Goal: Task Accomplishment & Management: Manage account settings

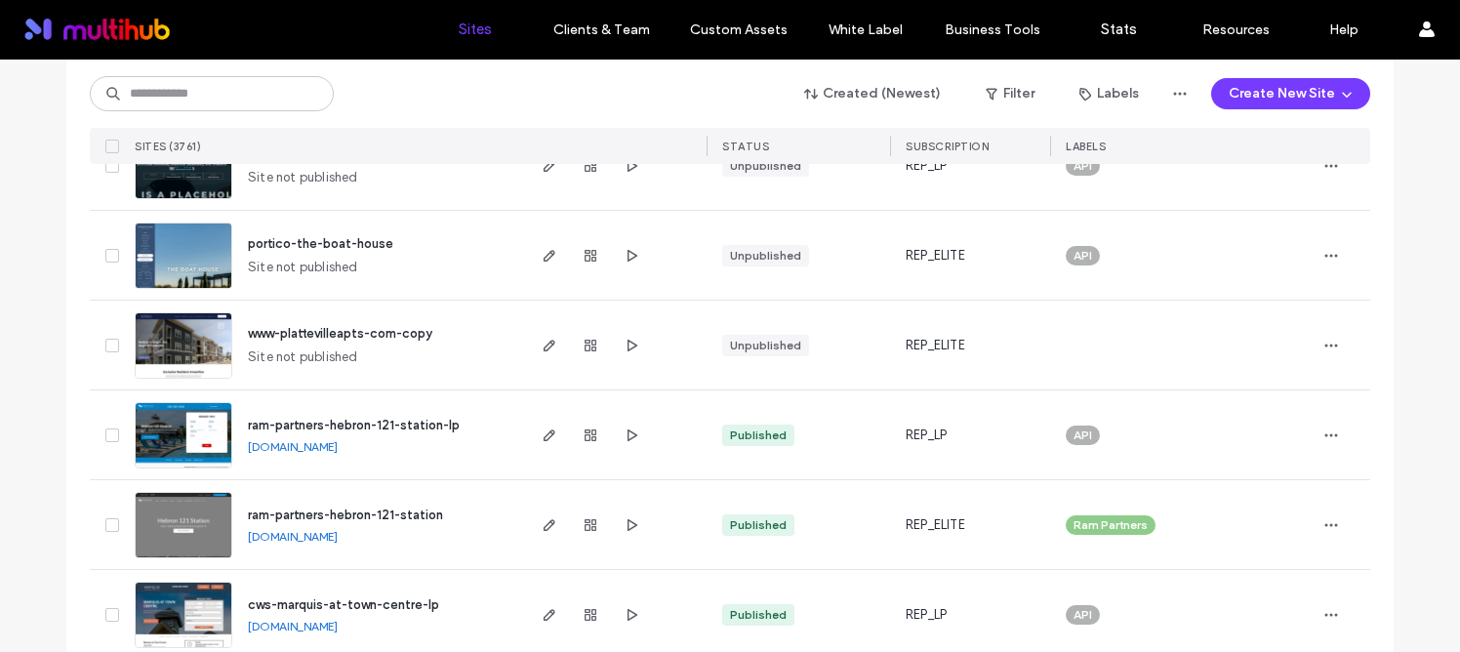
scroll to position [198, 0]
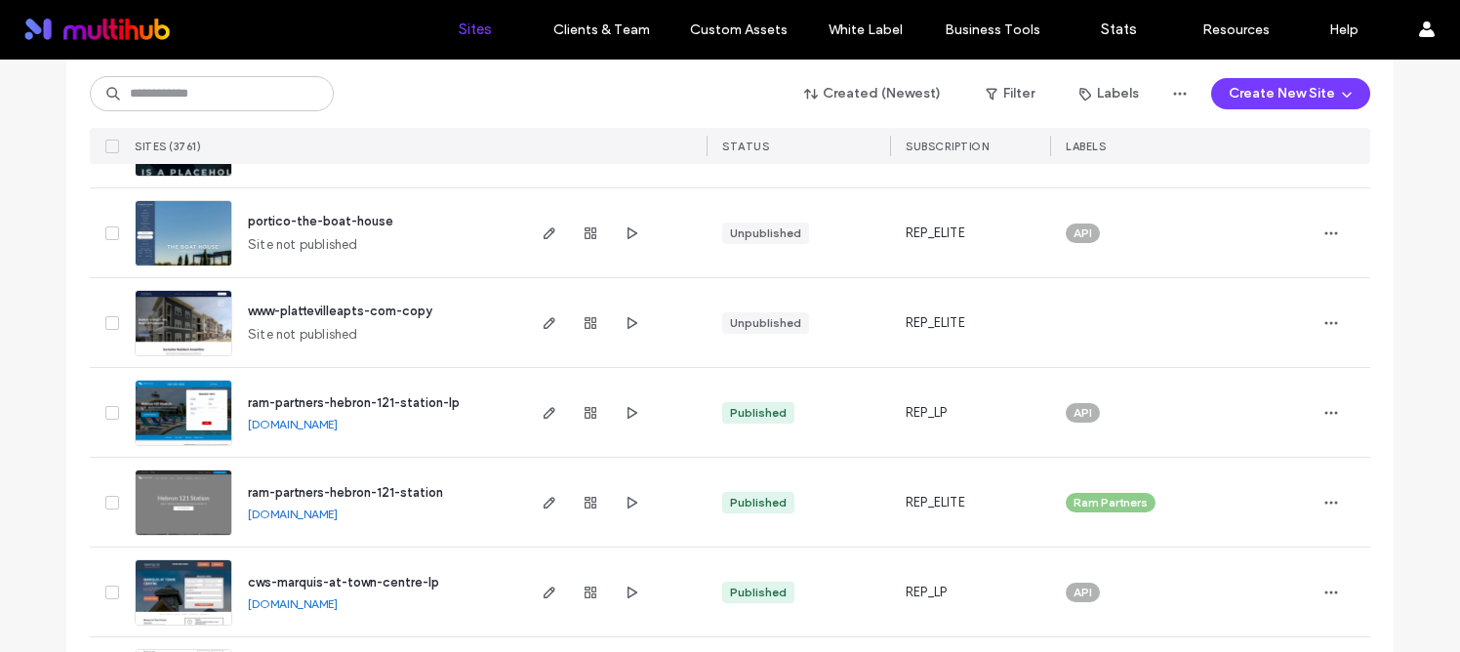
click at [380, 492] on span "ram-partners-hebron-121-station" at bounding box center [345, 492] width 195 height 15
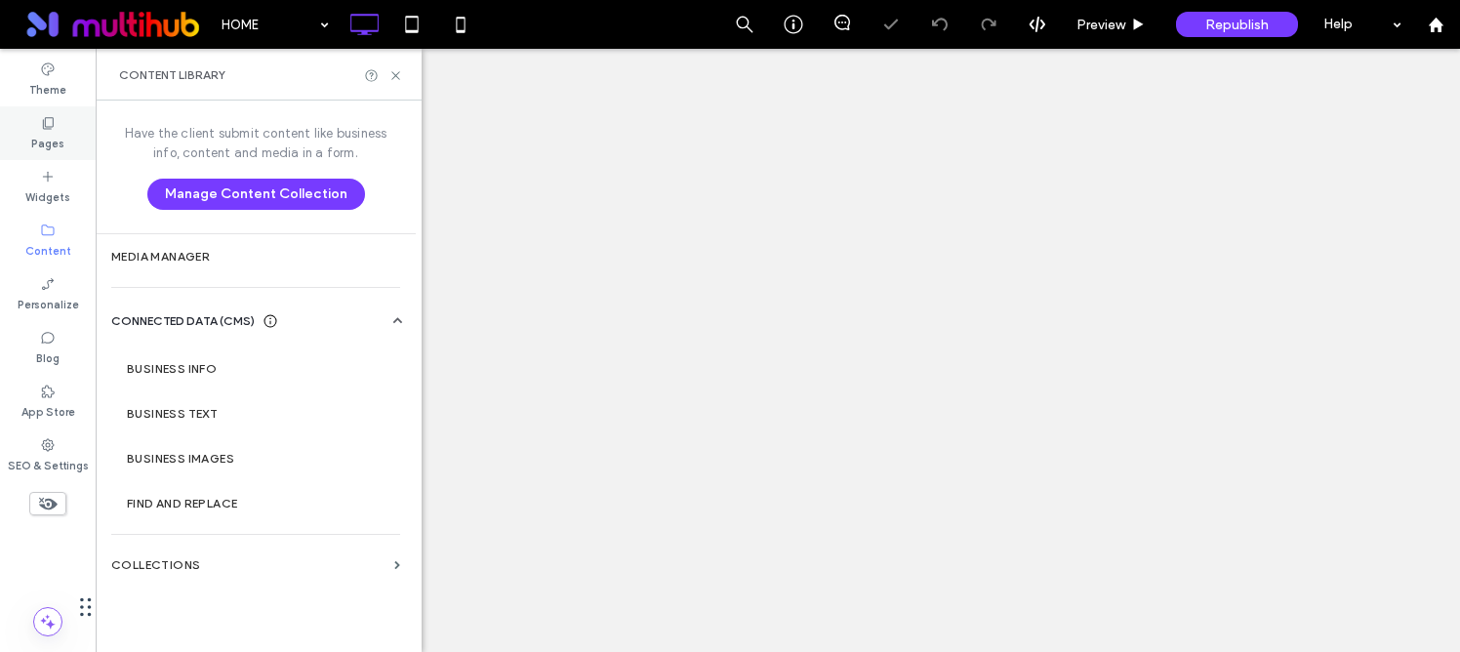
click at [67, 142] on div "Pages" at bounding box center [48, 133] width 96 height 54
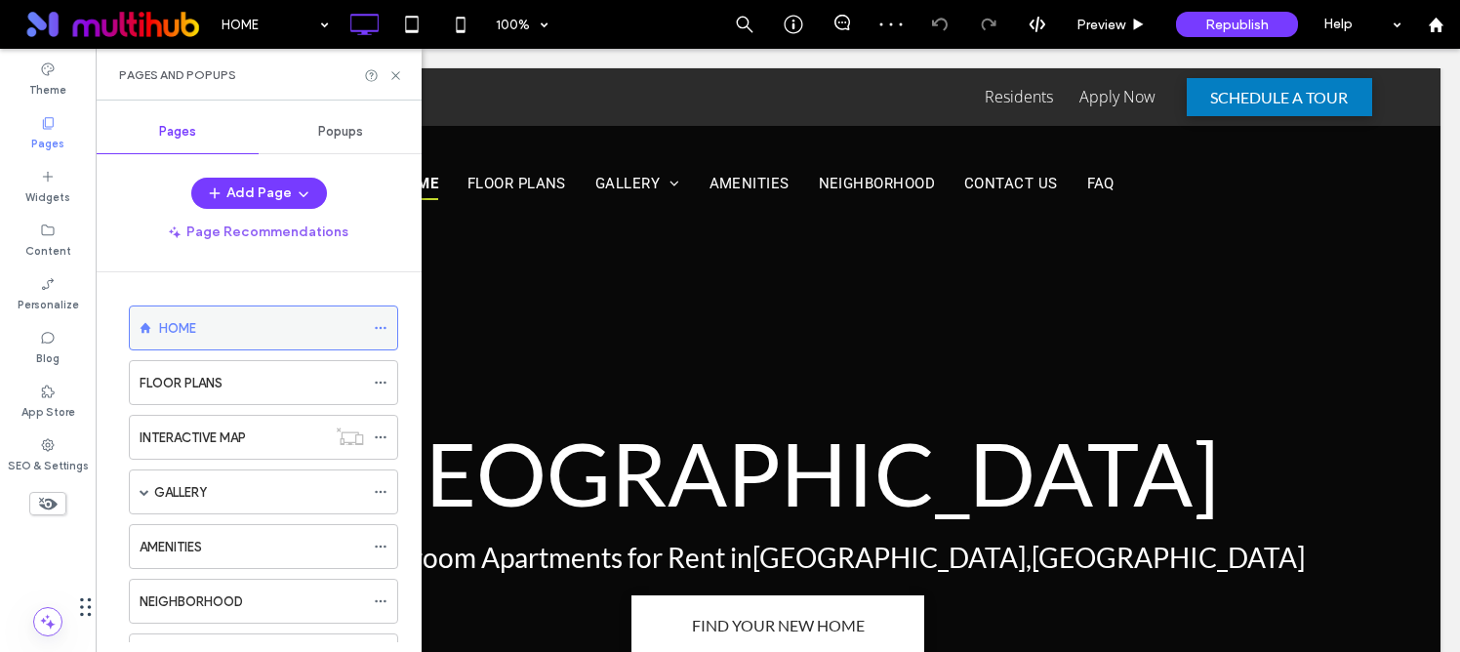
click at [377, 329] on icon at bounding box center [381, 328] width 14 height 14
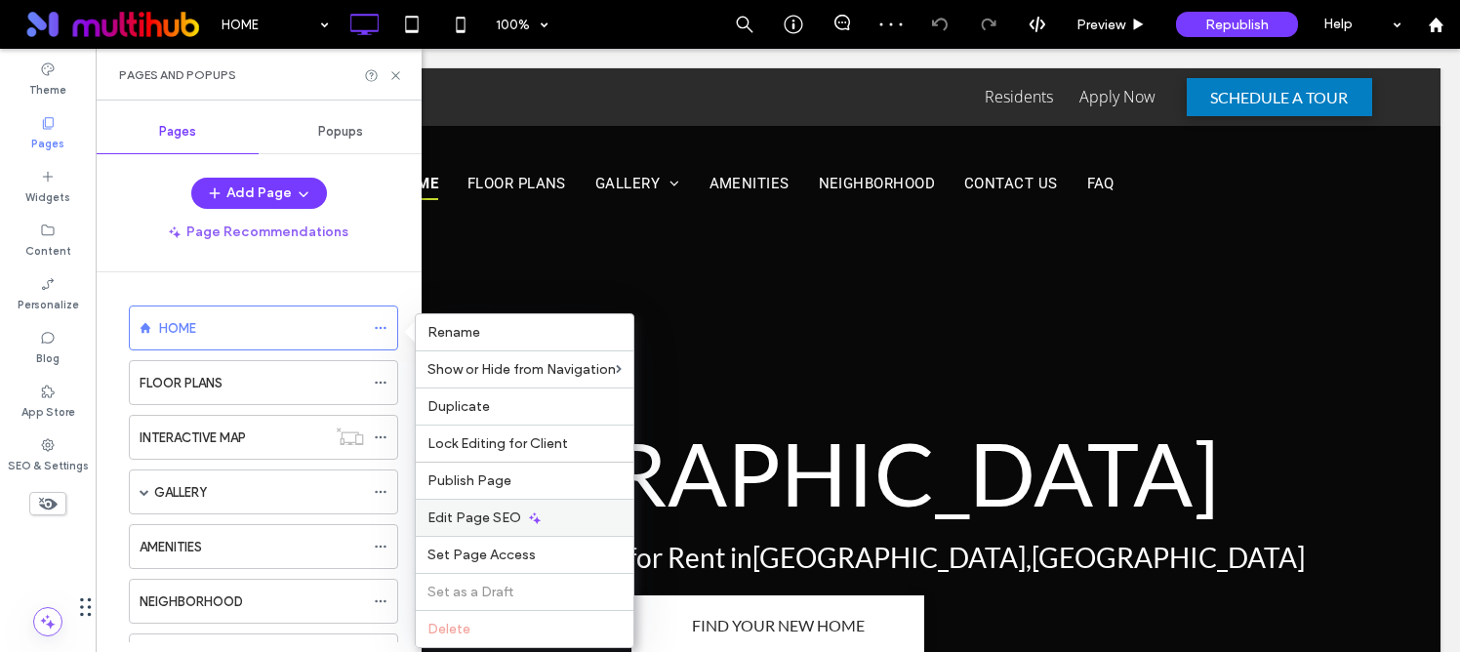
click at [487, 510] on span "Edit Page SEO" at bounding box center [474, 517] width 94 height 17
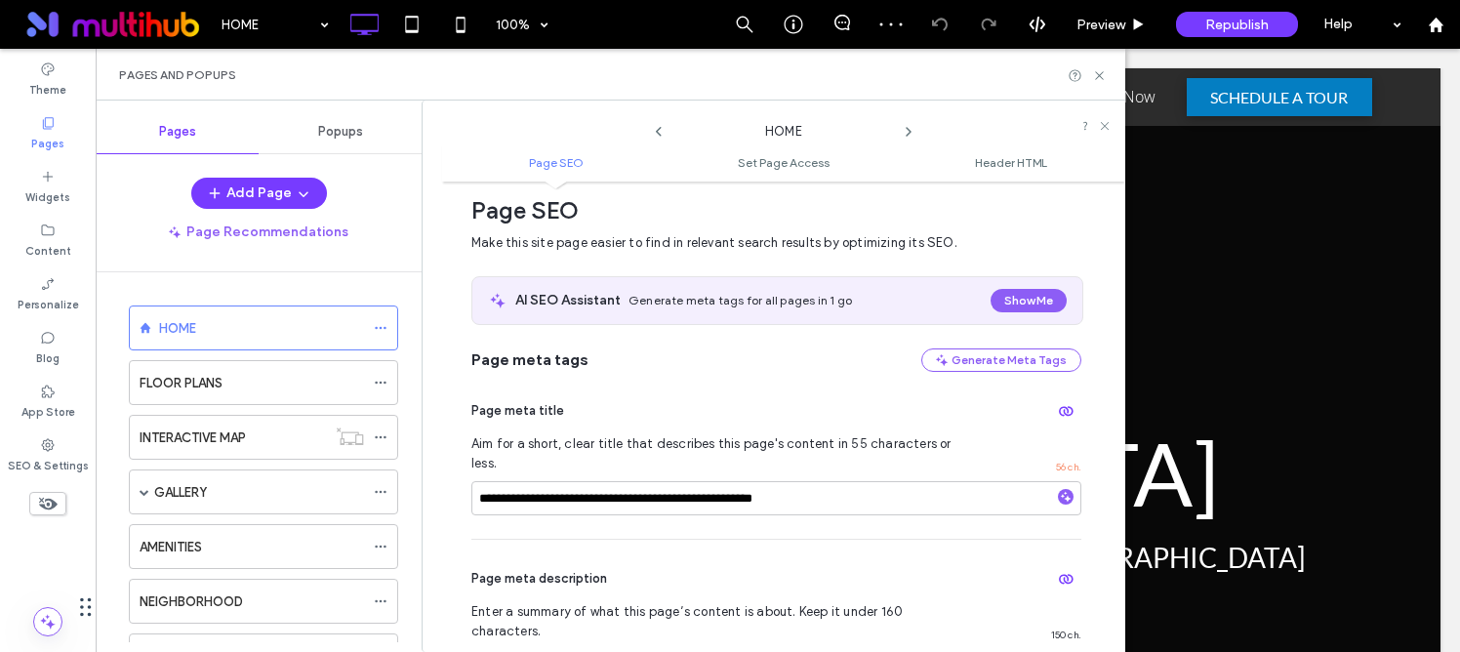
scroll to position [113, 0]
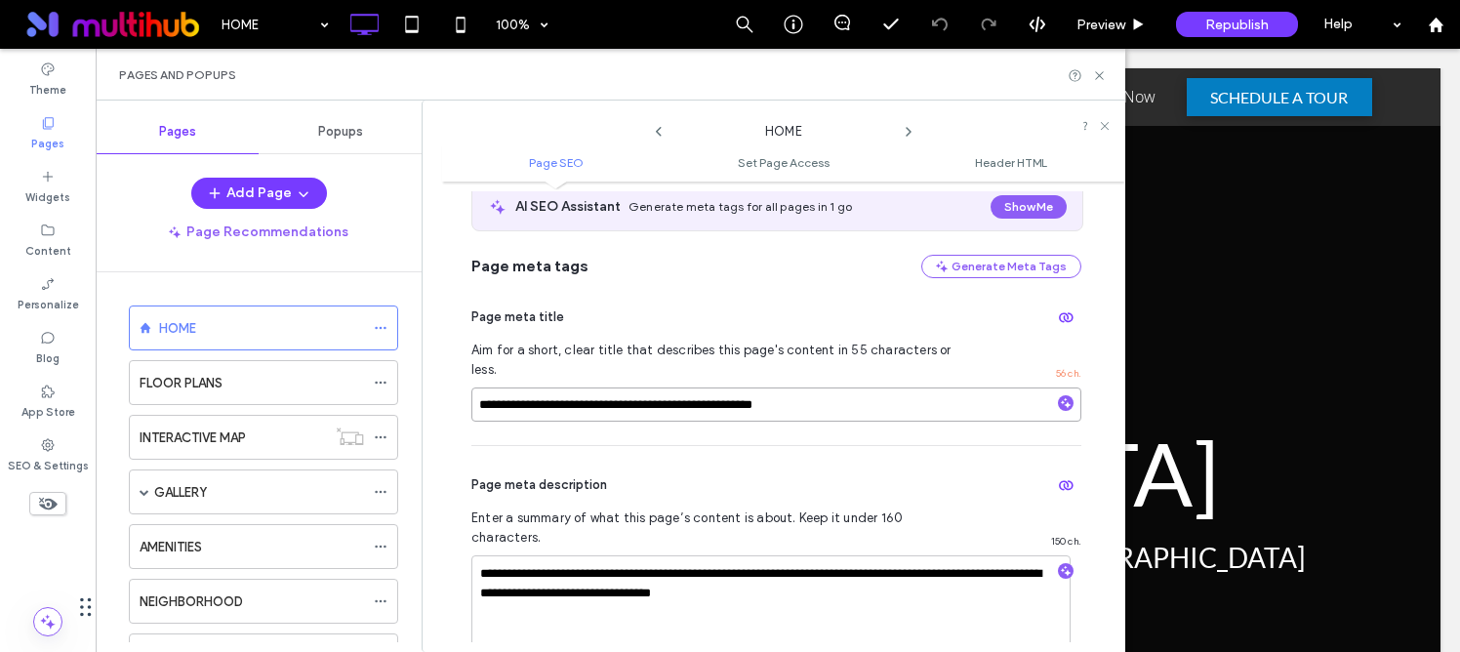
click at [856, 387] on input "**********" at bounding box center [776, 404] width 610 height 34
click at [905, 132] on icon at bounding box center [909, 132] width 16 height 16
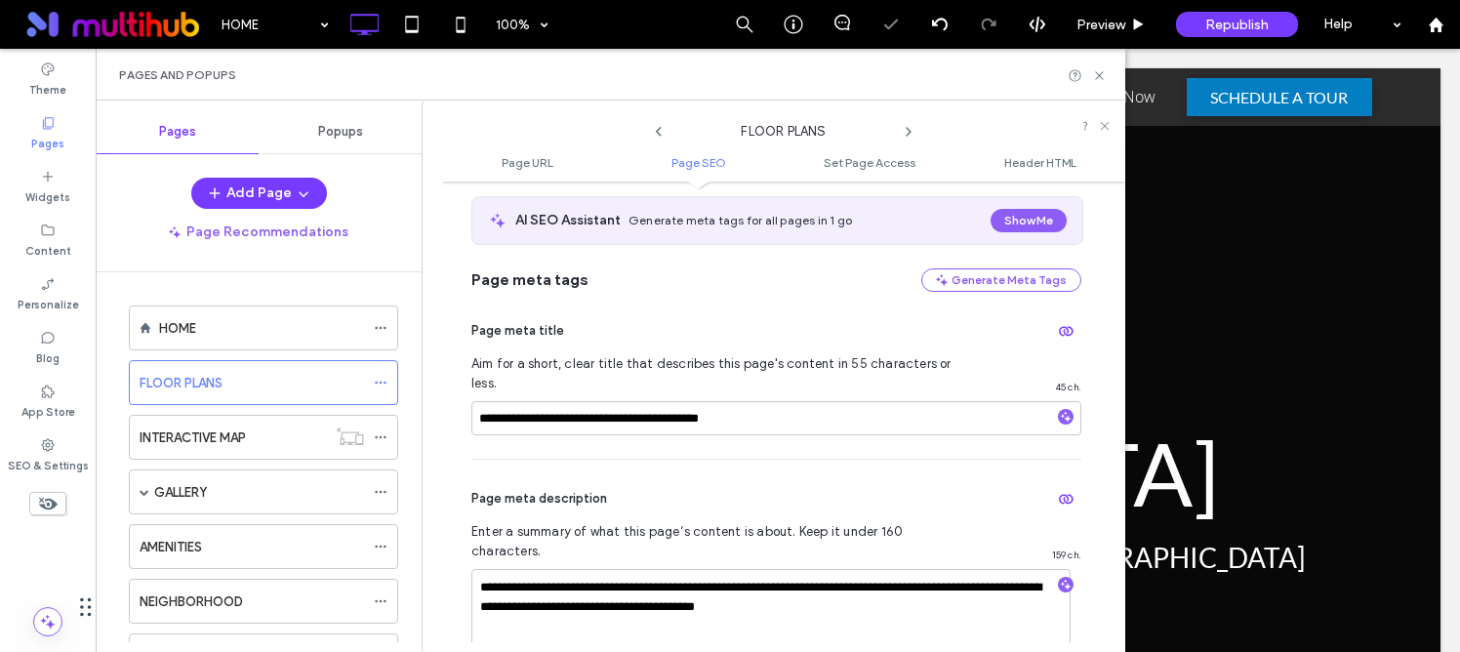
scroll to position [400, 0]
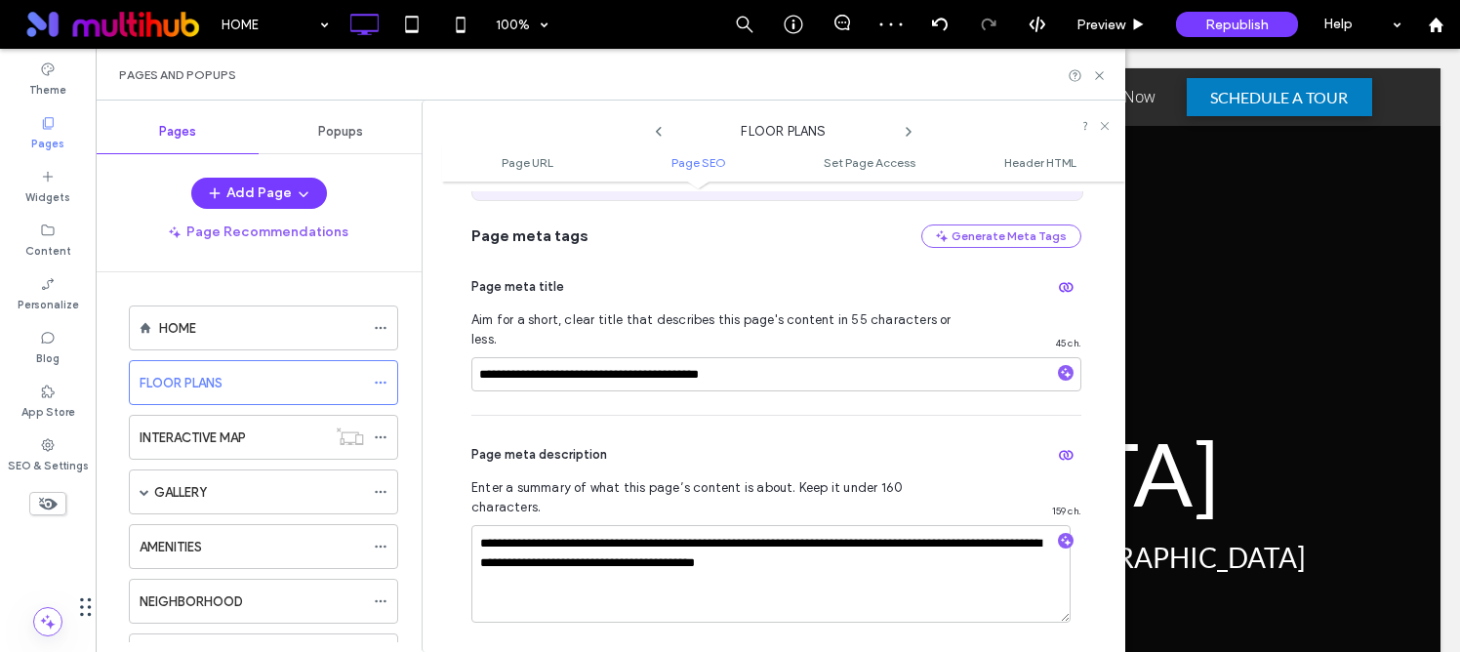
click at [912, 131] on icon at bounding box center [909, 132] width 16 height 16
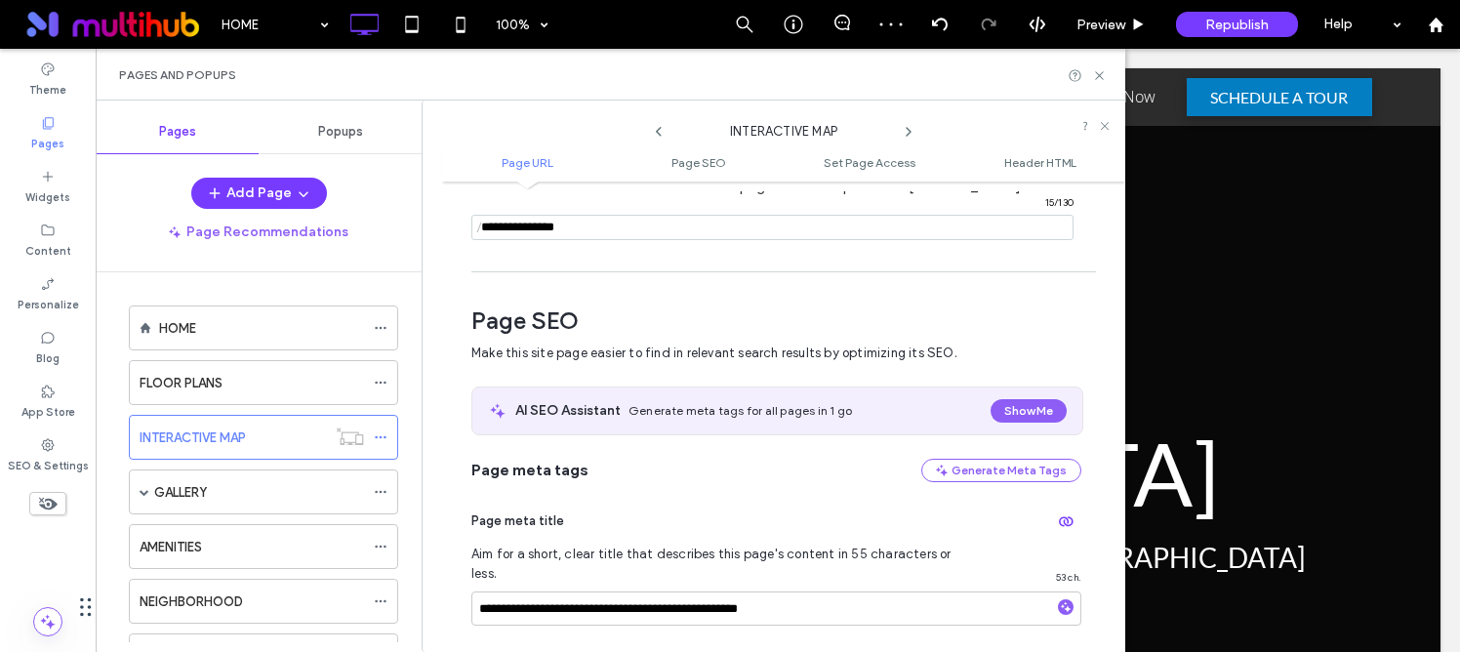
scroll to position [267, 0]
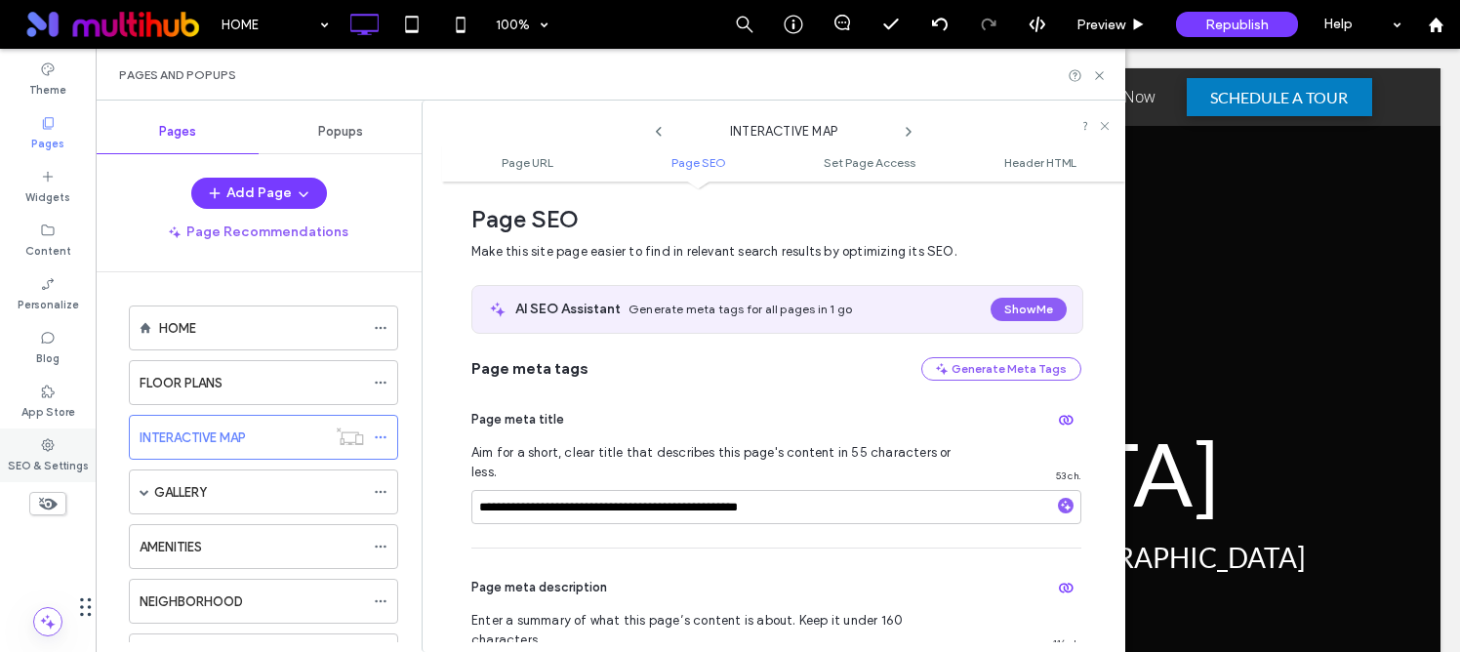
click at [61, 451] on div "SEO & Settings" at bounding box center [48, 455] width 96 height 54
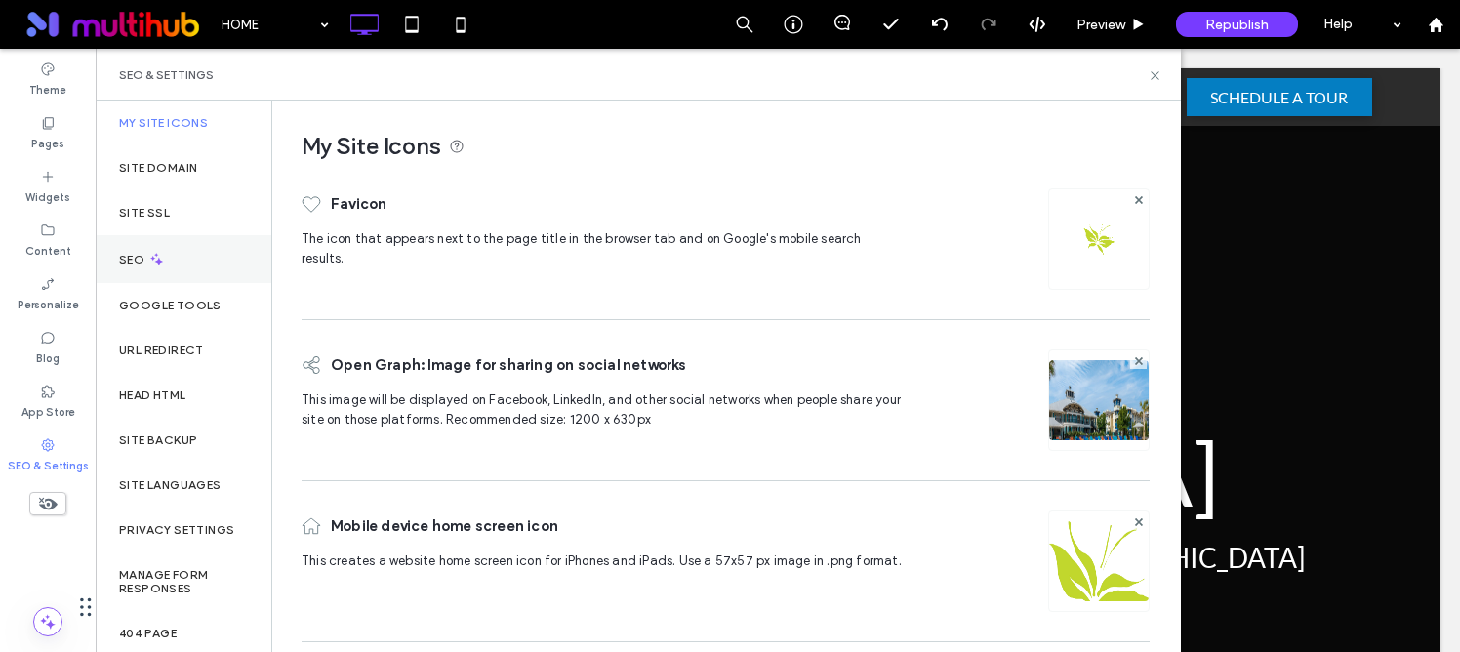
click at [202, 258] on div "SEO" at bounding box center [184, 259] width 176 height 48
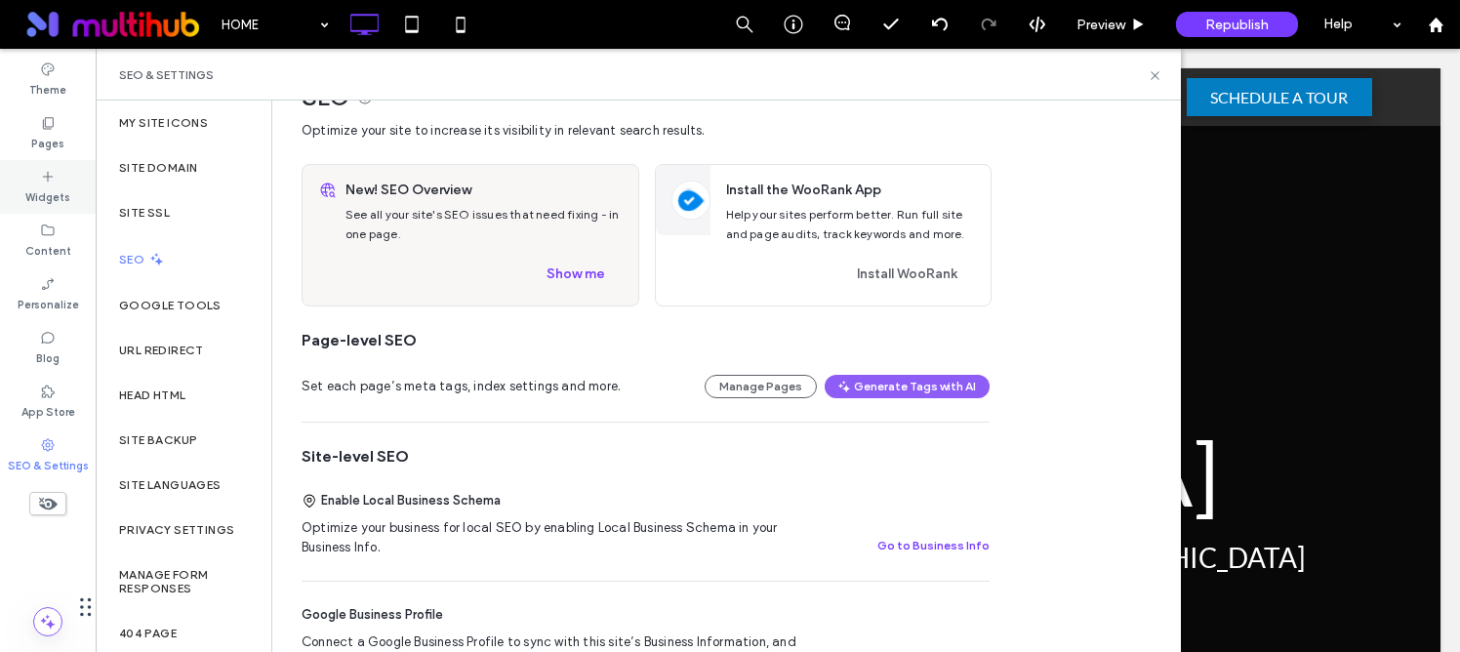
scroll to position [47, 0]
click at [58, 142] on label "Pages" at bounding box center [47, 141] width 33 height 21
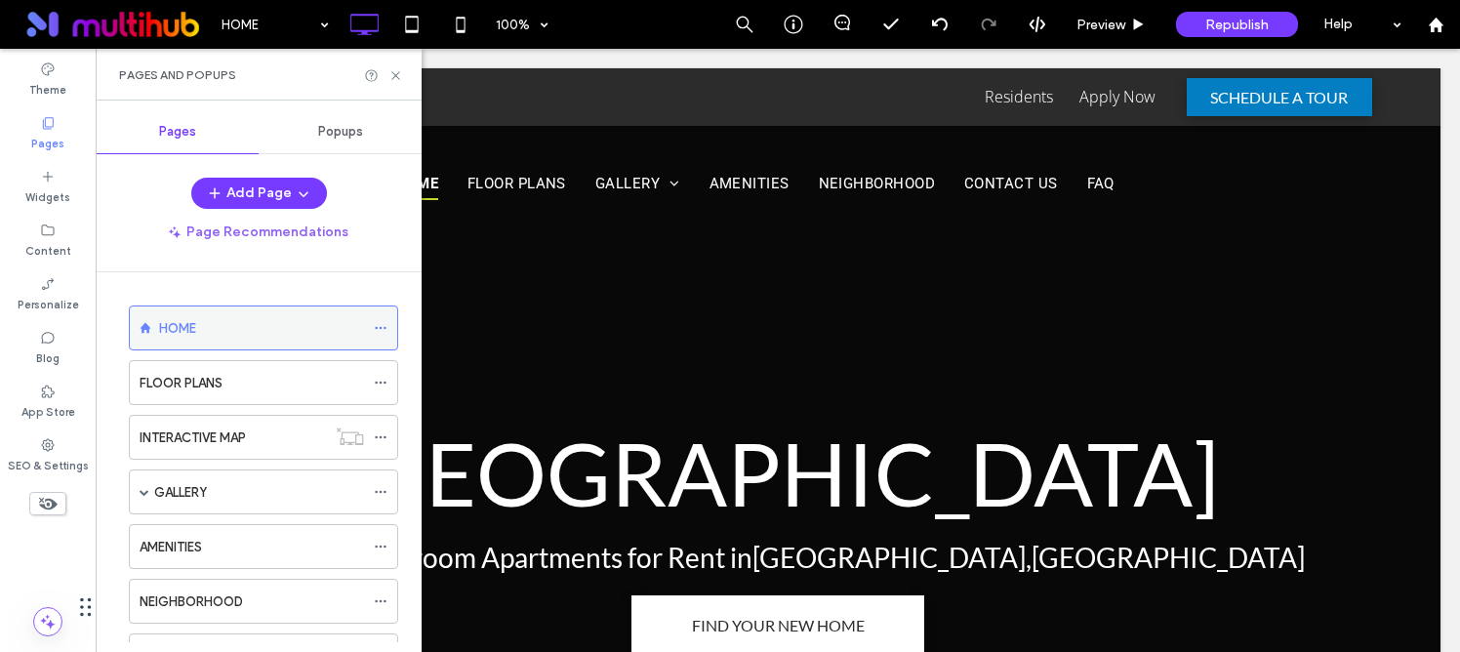
click at [377, 324] on icon at bounding box center [381, 328] width 14 height 14
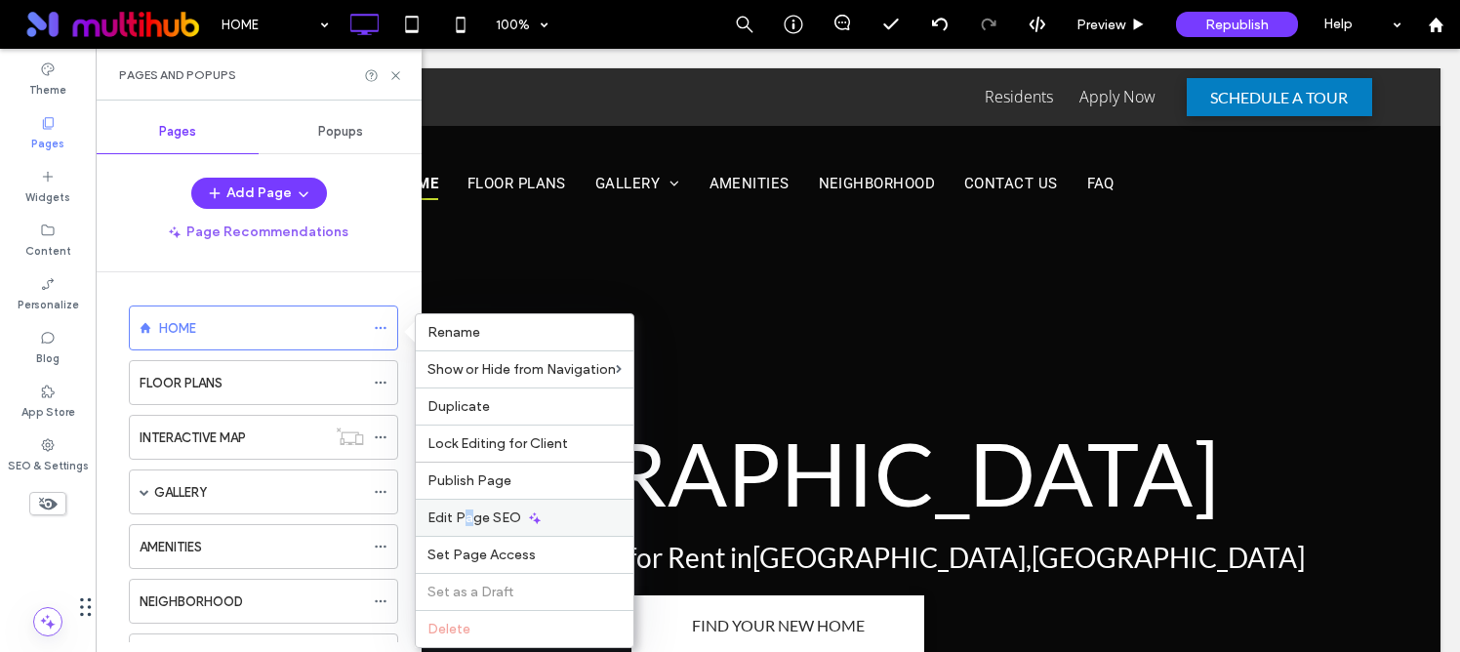
click at [467, 525] on span "Edit Page SEO" at bounding box center [474, 517] width 94 height 17
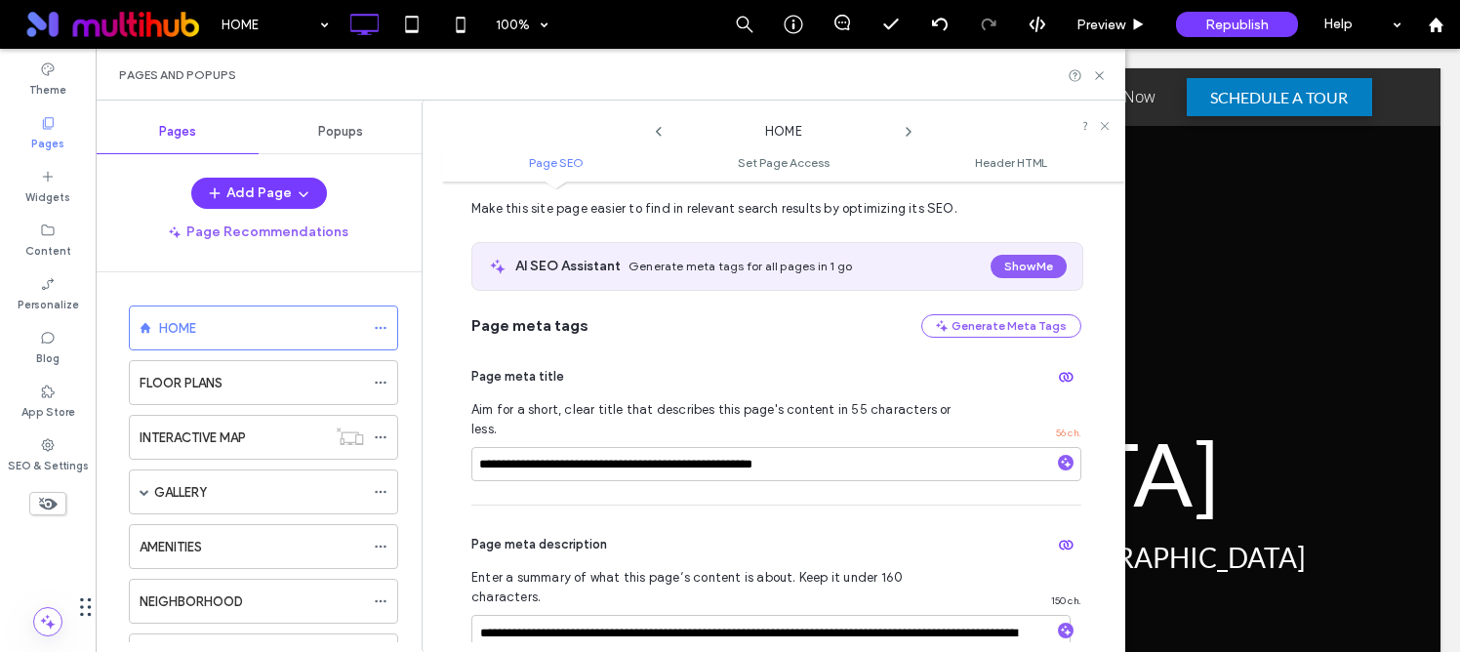
scroll to position [175, 0]
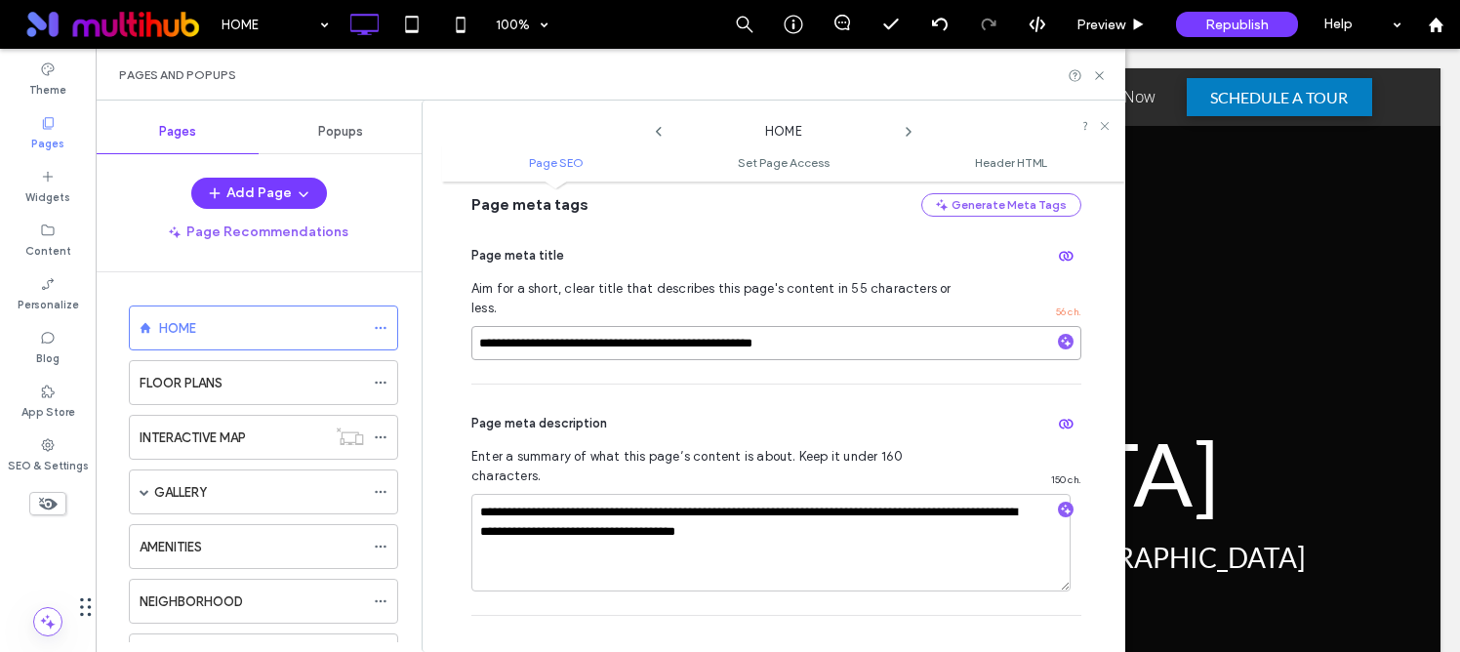
click at [547, 327] on input "**********" at bounding box center [776, 343] width 610 height 34
click at [511, 339] on input "**********" at bounding box center [776, 343] width 610 height 34
click at [64, 455] on label "SEO & Settings" at bounding box center [48, 463] width 81 height 21
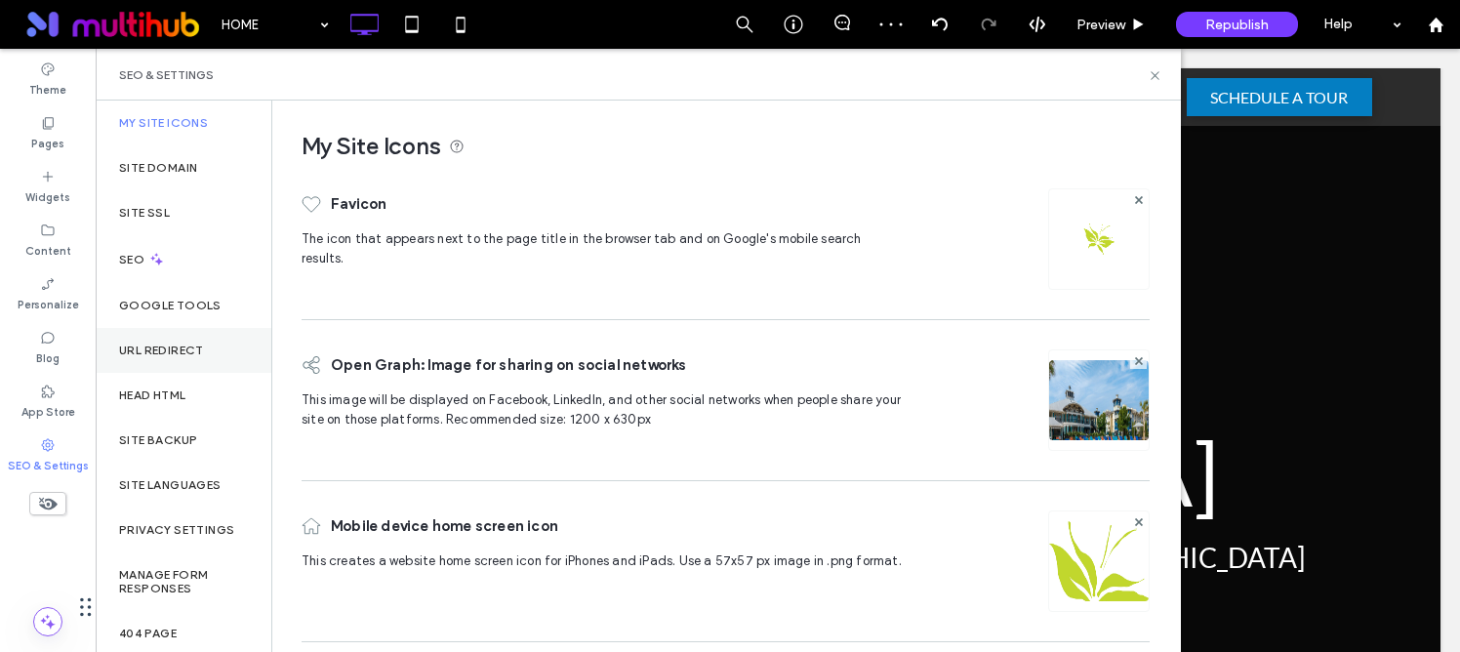
click at [199, 361] on div "URL Redirect" at bounding box center [184, 350] width 176 height 45
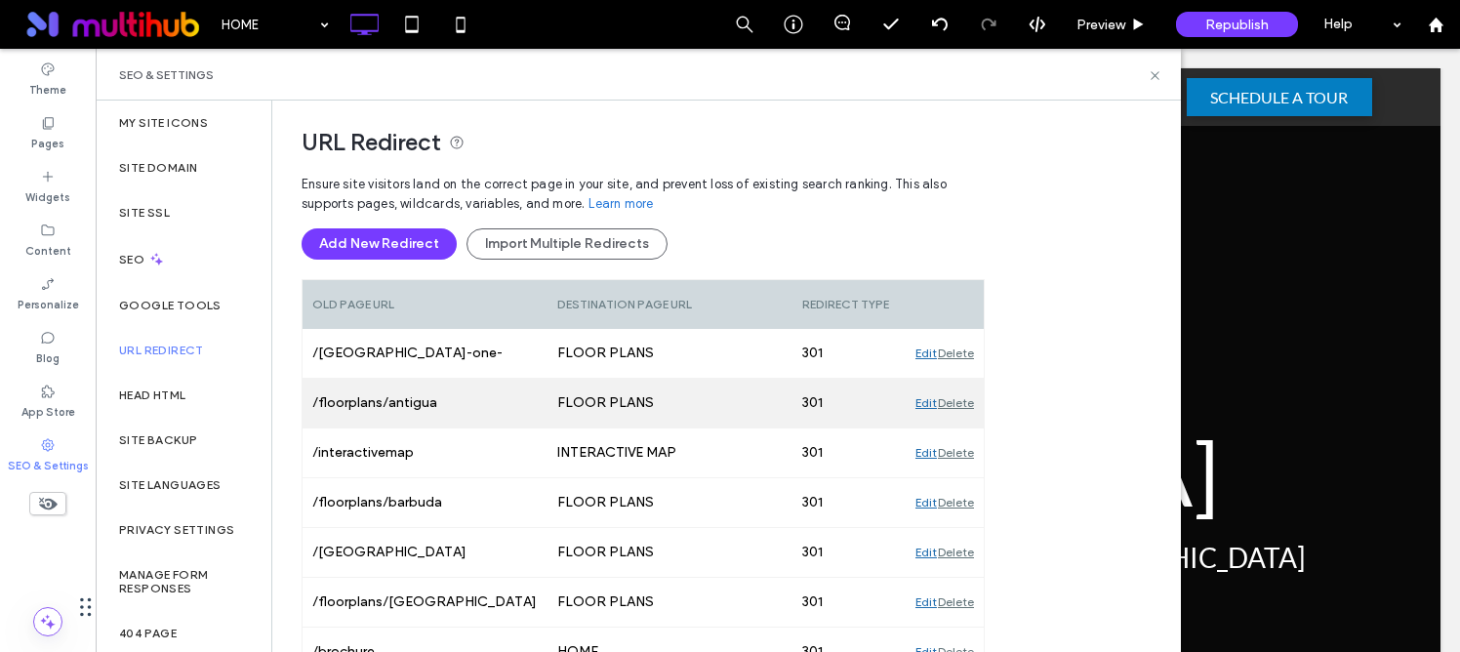
scroll to position [140, 0]
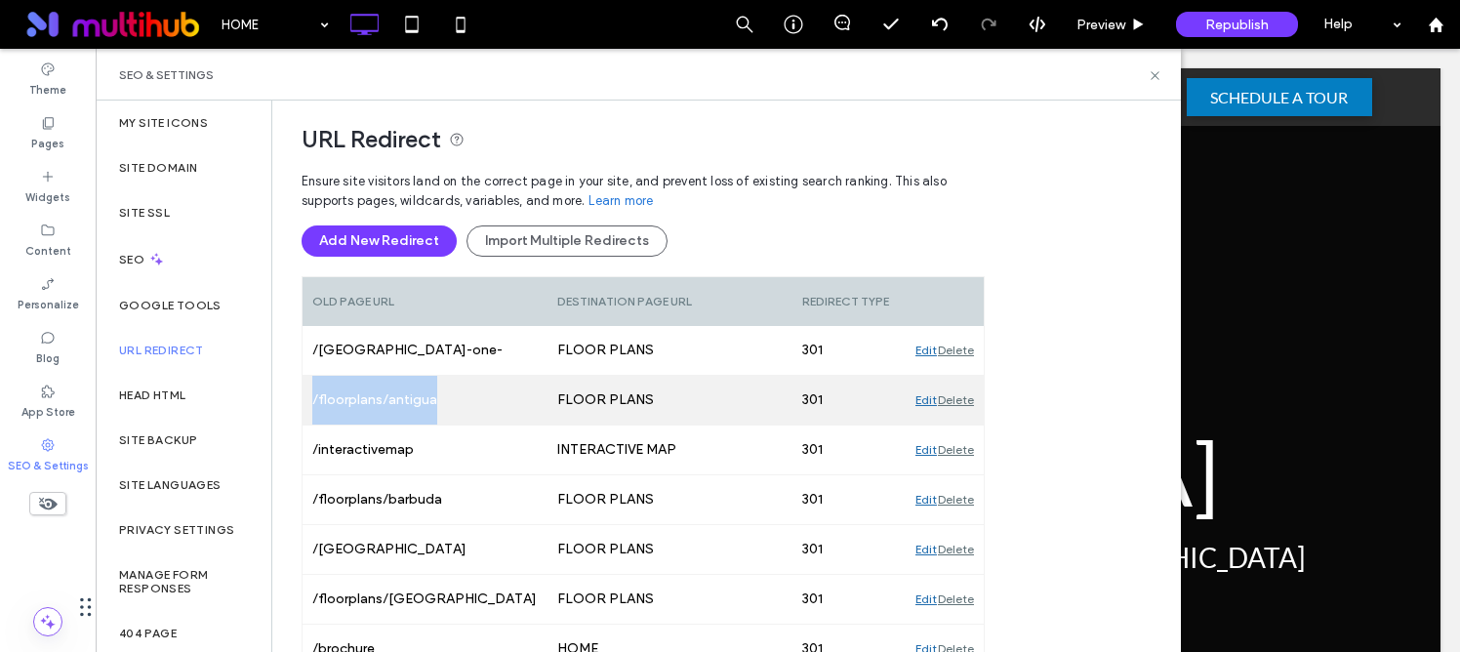
drag, startPoint x: 312, startPoint y: 400, endPoint x: 453, endPoint y: 400, distance: 140.5
click at [453, 400] on div "/floorplans/antigua" at bounding box center [425, 400] width 245 height 49
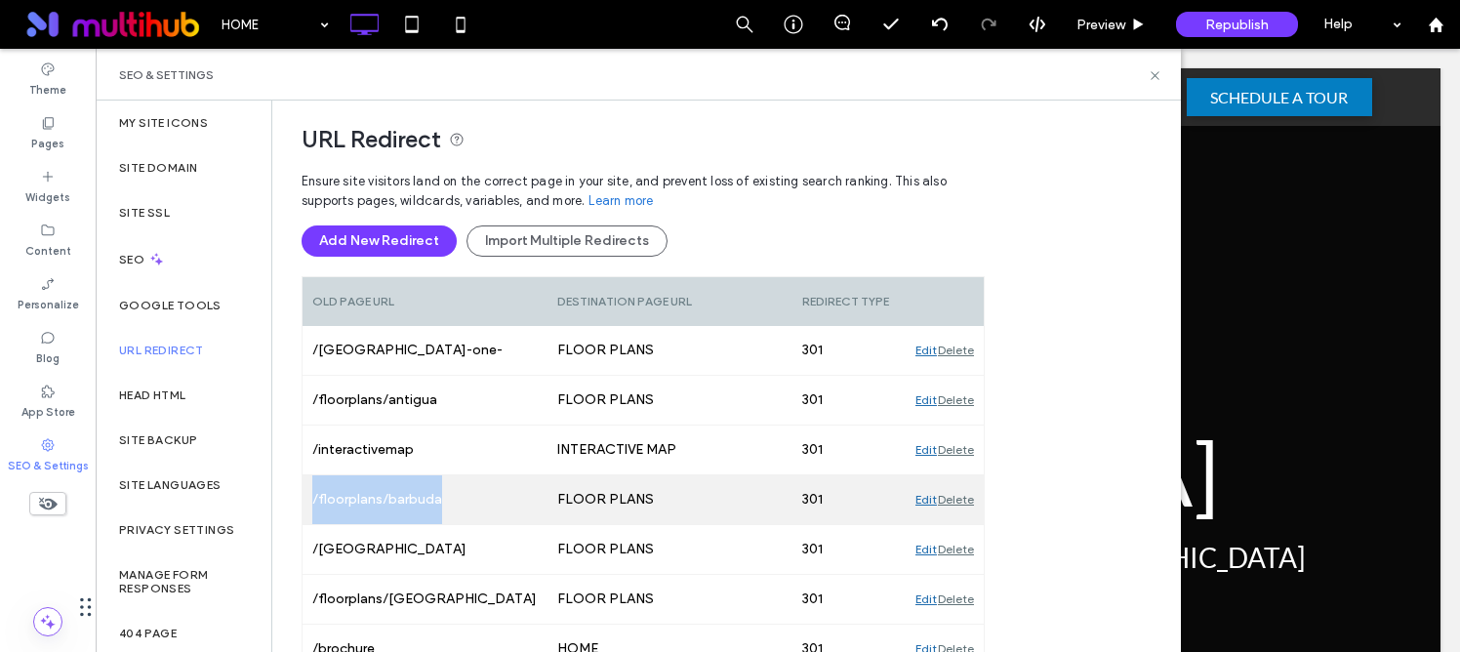
drag, startPoint x: 335, startPoint y: 498, endPoint x: 448, endPoint y: 502, distance: 113.3
click at [448, 502] on div "/floorplans/barbuda" at bounding box center [425, 499] width 245 height 49
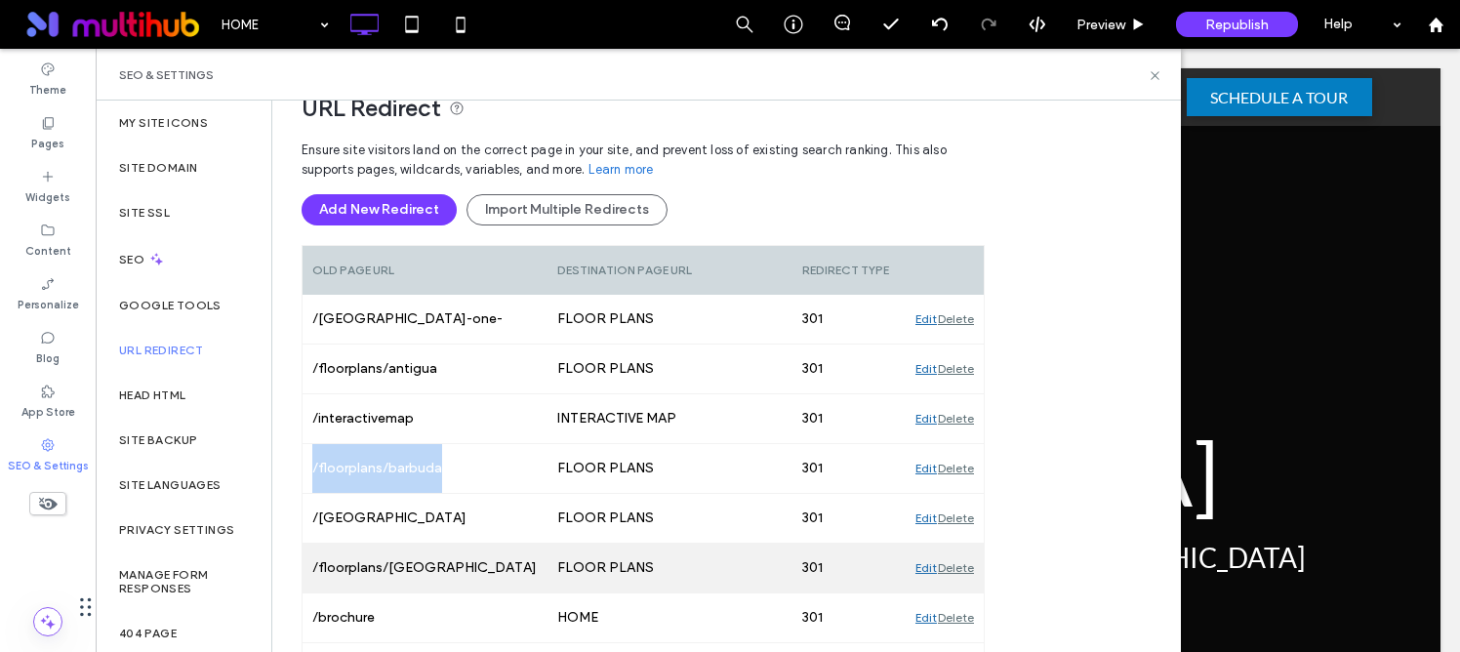
scroll to position [172, 0]
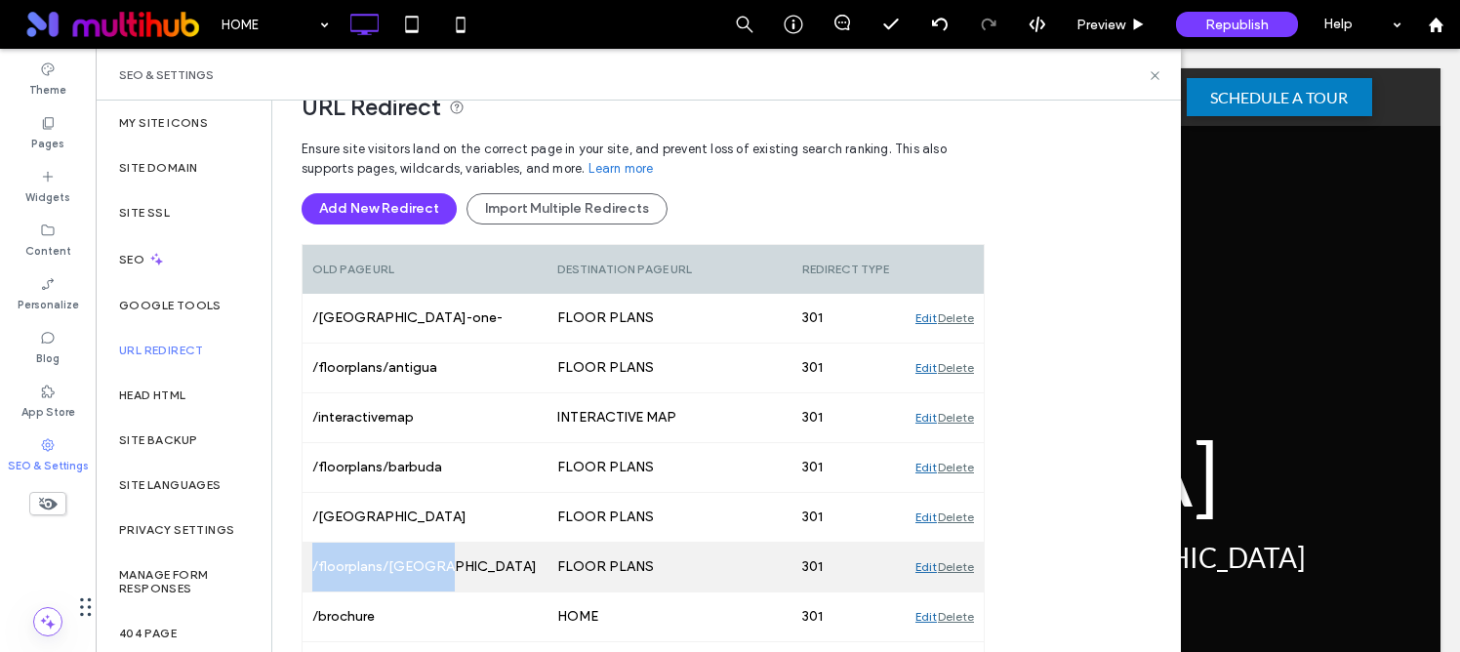
drag, startPoint x: 309, startPoint y: 567, endPoint x: 446, endPoint y: 565, distance: 136.7
click at [445, 566] on div "/floorplans/[GEOGRAPHIC_DATA]" at bounding box center [425, 567] width 245 height 49
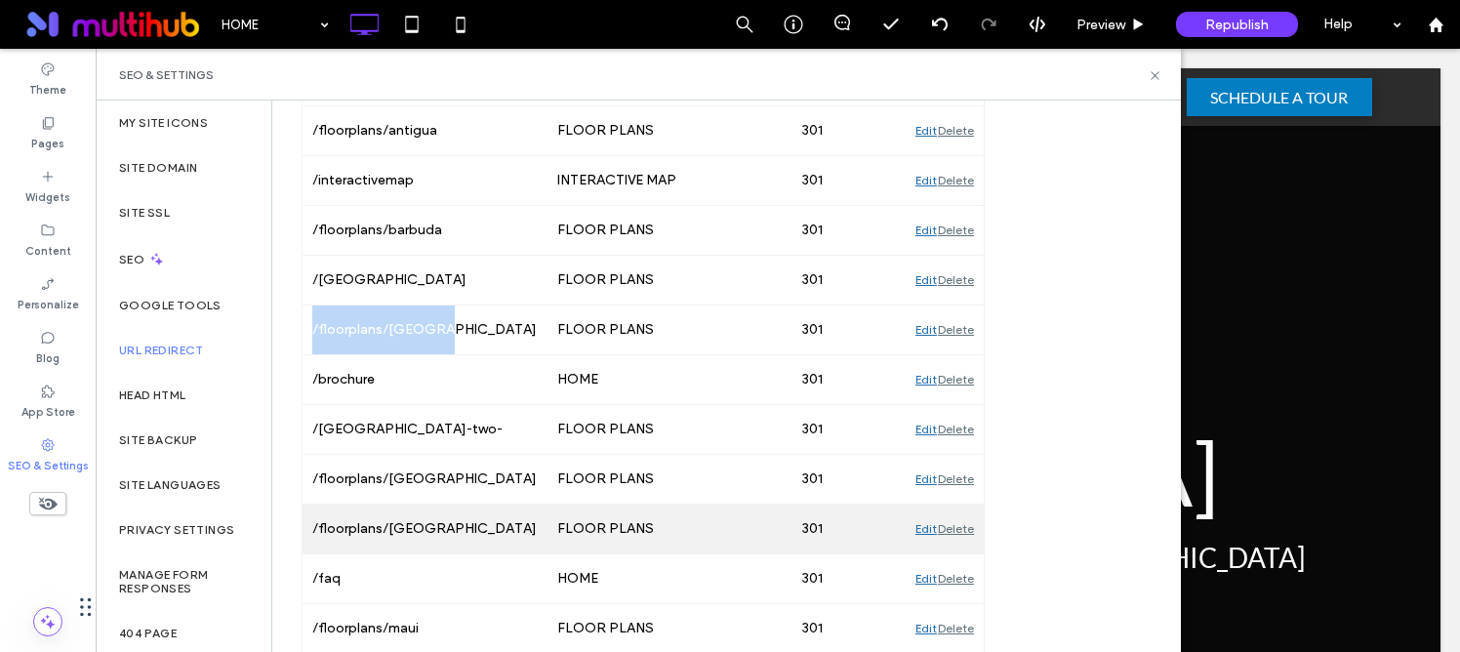
scroll to position [412, 0]
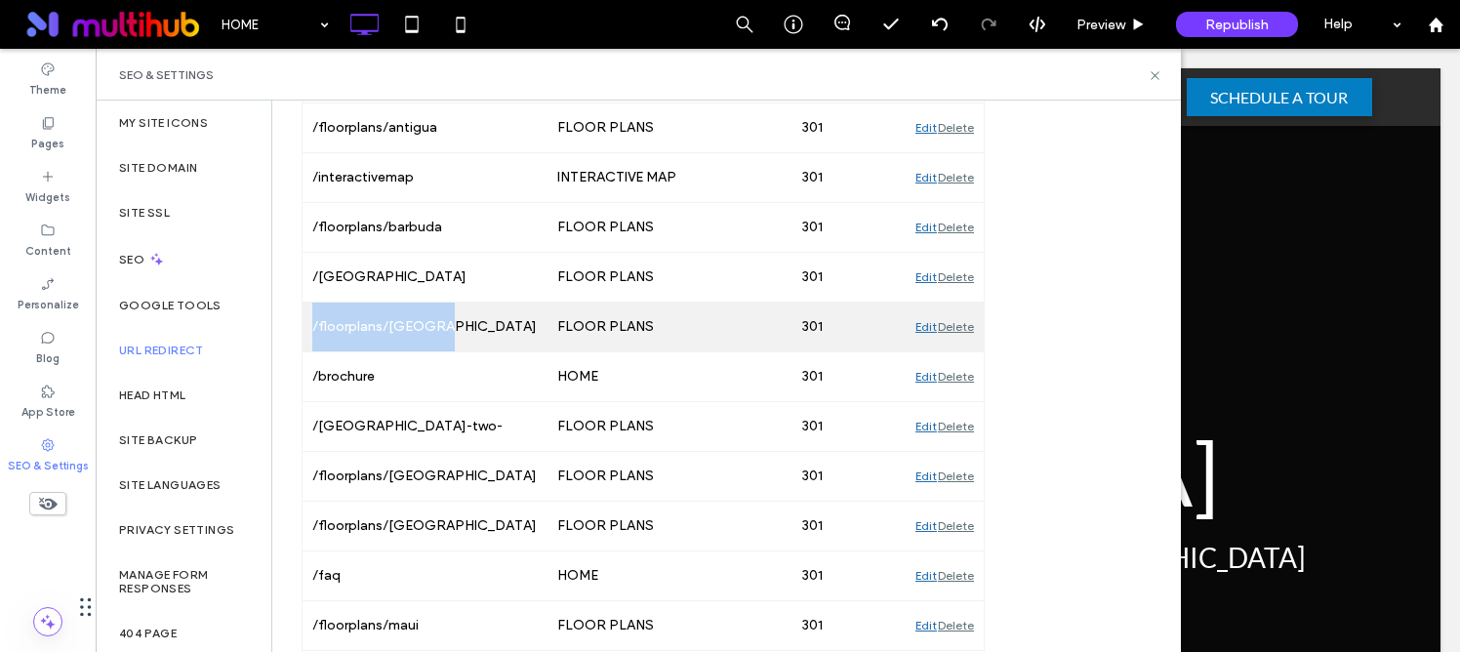
click at [924, 328] on div "Edit" at bounding box center [926, 327] width 21 height 49
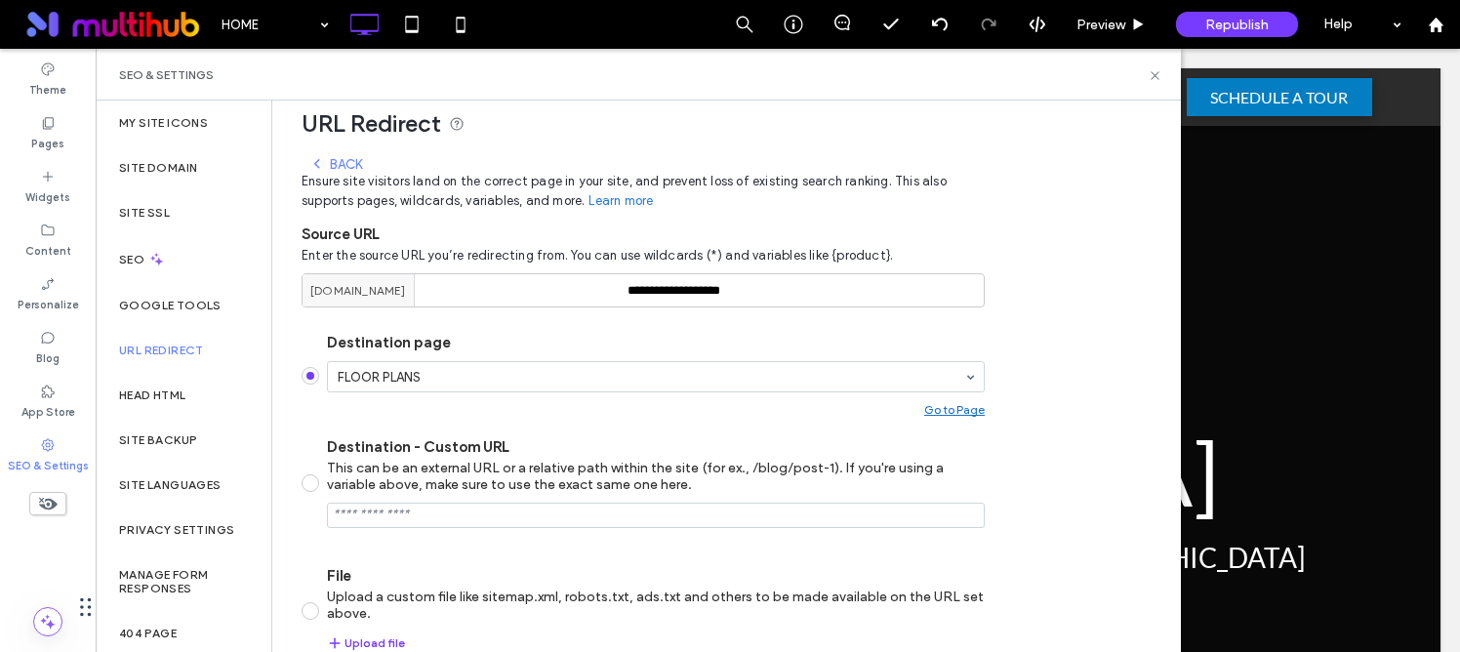
scroll to position [153, 0]
click at [330, 163] on div "Back" at bounding box center [335, 166] width 53 height 16
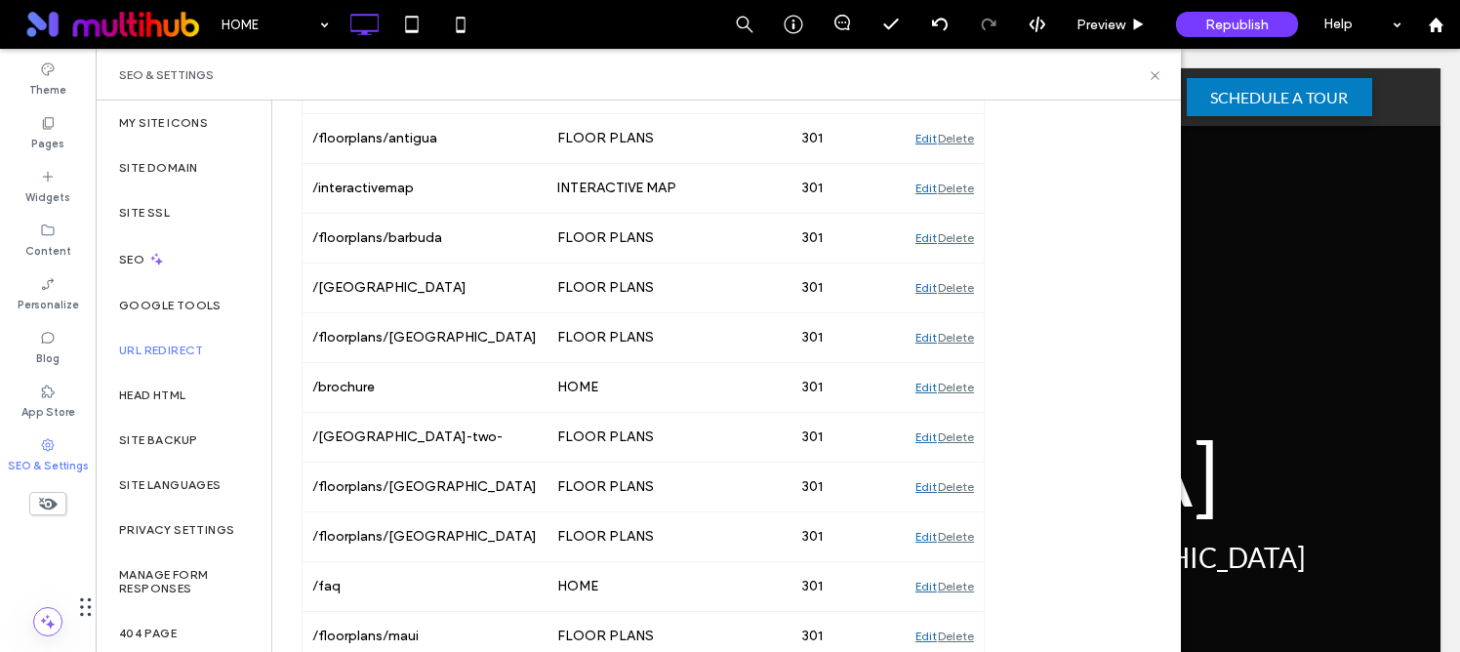
scroll to position [124, 0]
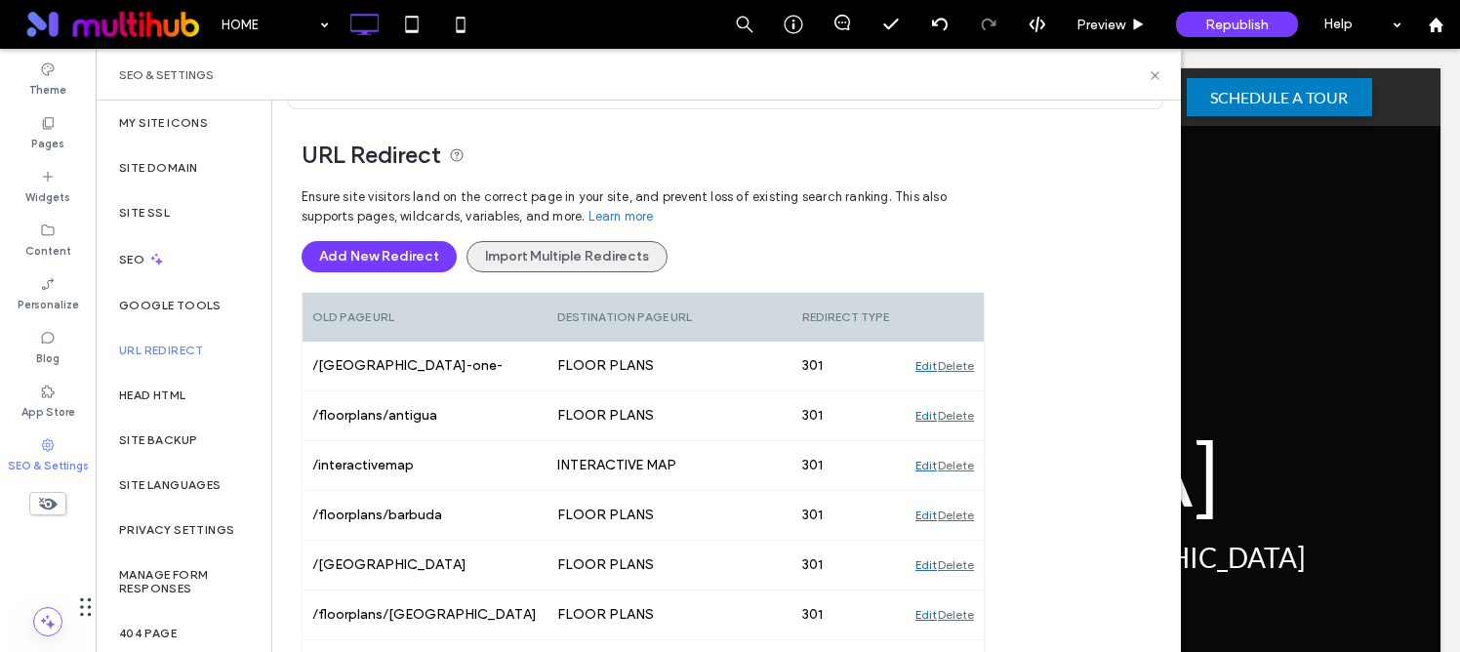
click at [572, 260] on button "Import Multiple Redirects" at bounding box center [567, 256] width 201 height 31
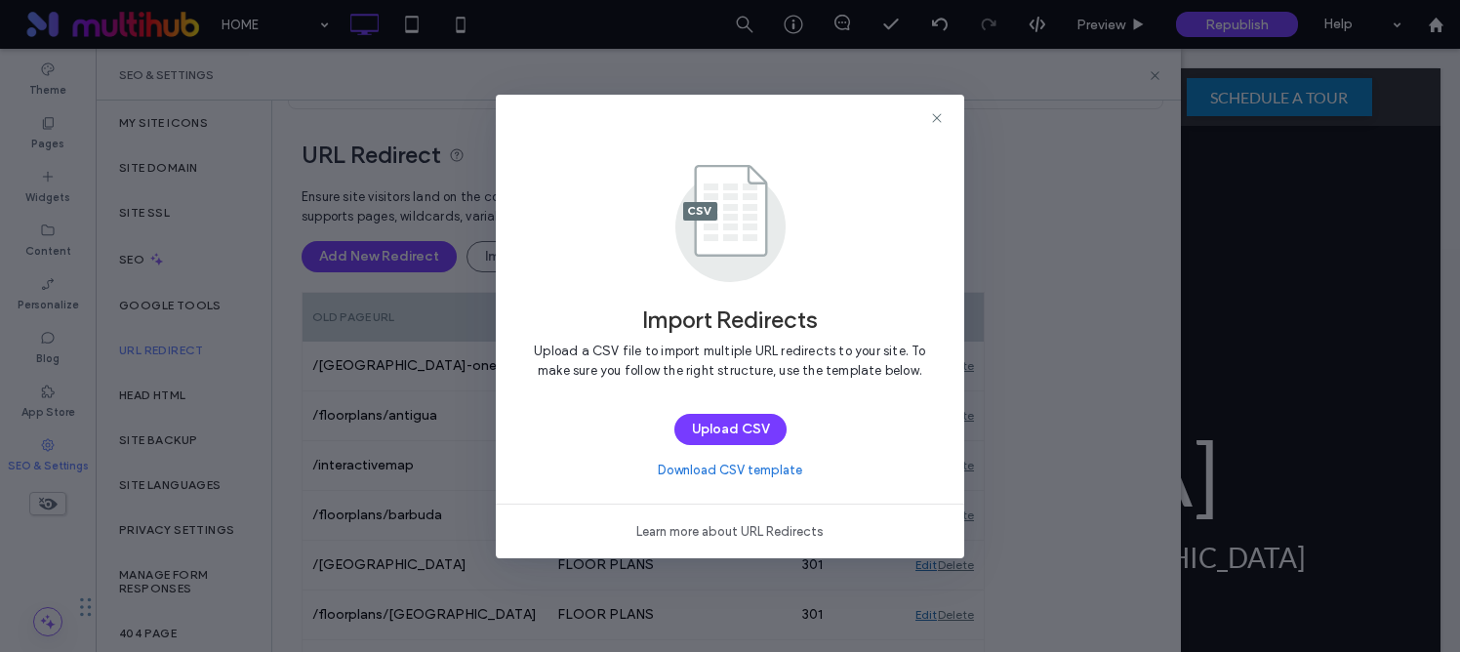
click at [761, 470] on link "Download CSV template" at bounding box center [730, 471] width 144 height 20
click at [933, 113] on use at bounding box center [936, 117] width 9 height 9
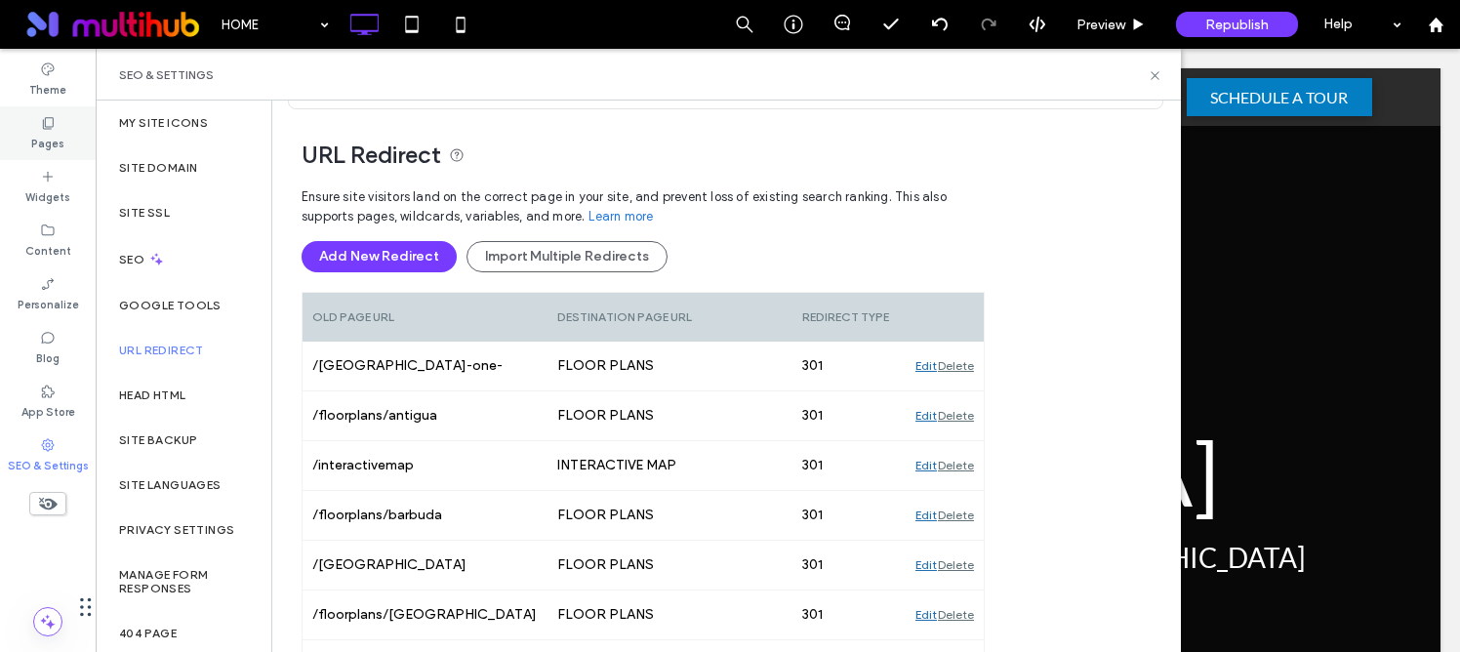
click at [48, 143] on label "Pages" at bounding box center [47, 141] width 33 height 21
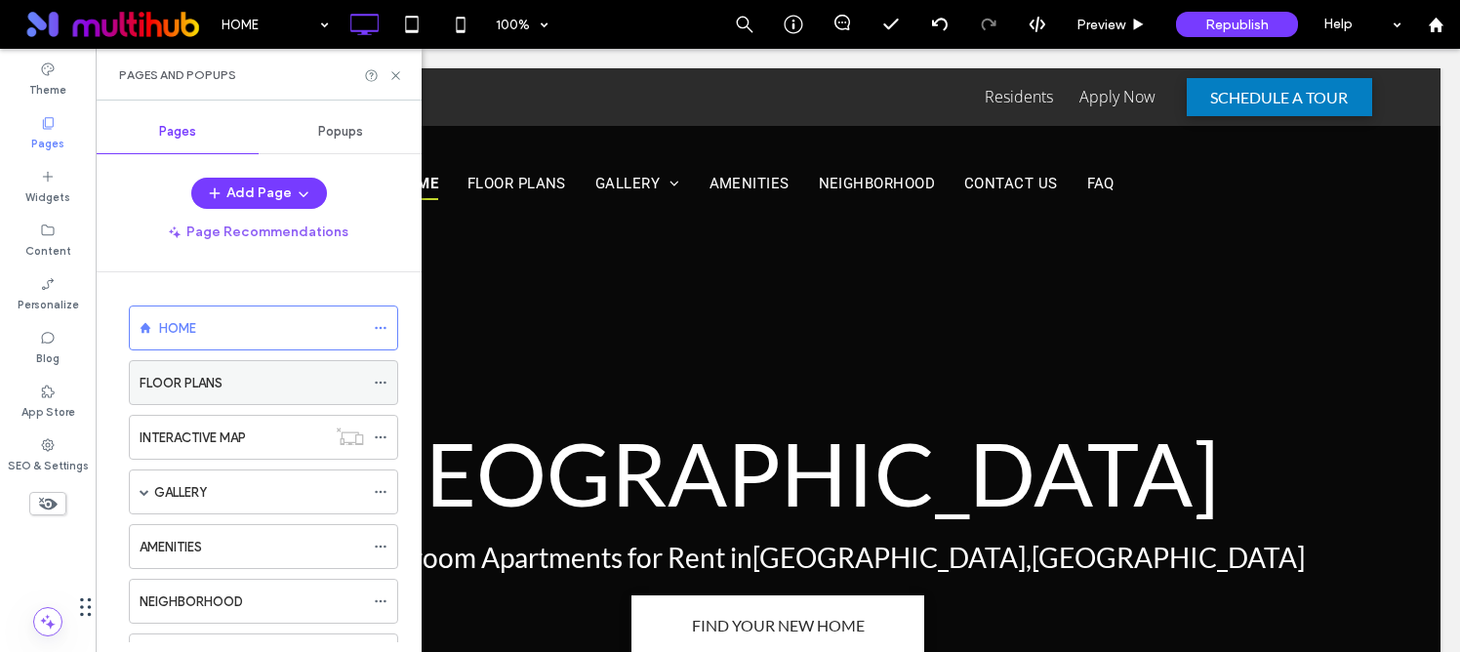
click at [381, 381] on icon at bounding box center [381, 383] width 14 height 14
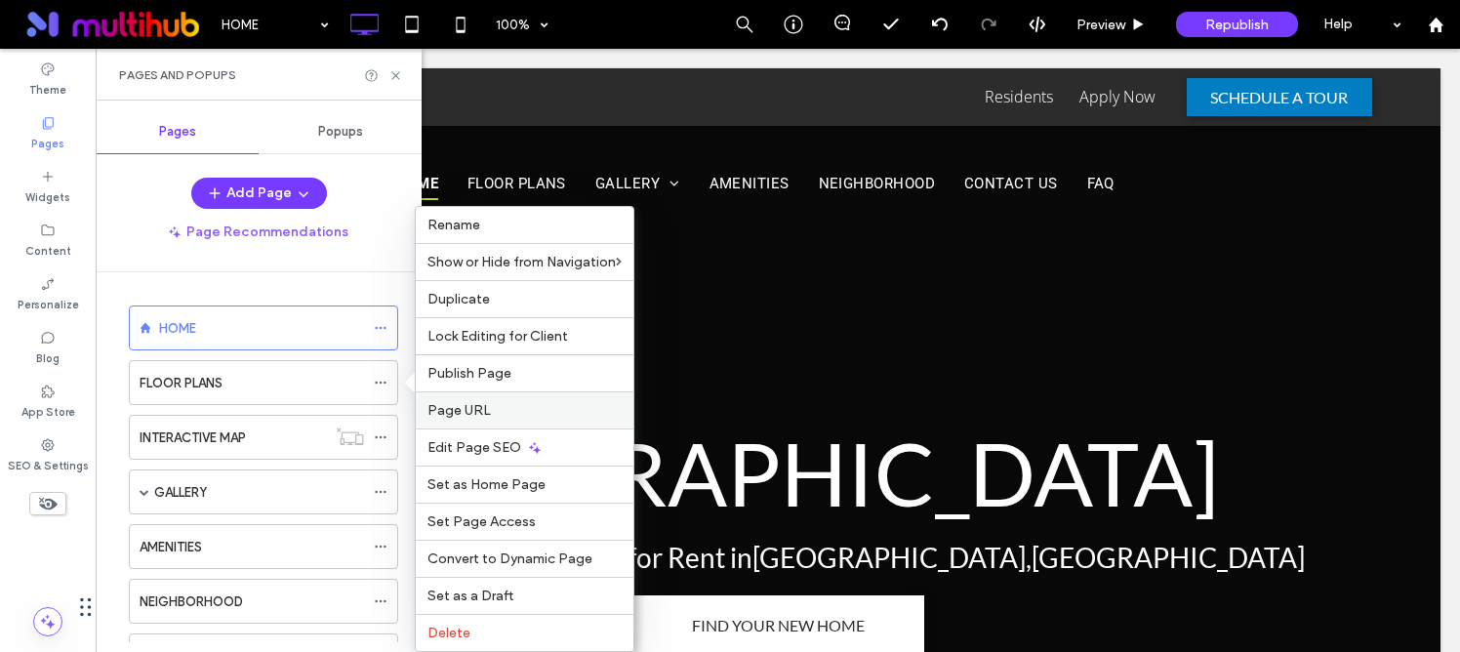
click at [477, 414] on span "Page URL" at bounding box center [458, 410] width 63 height 17
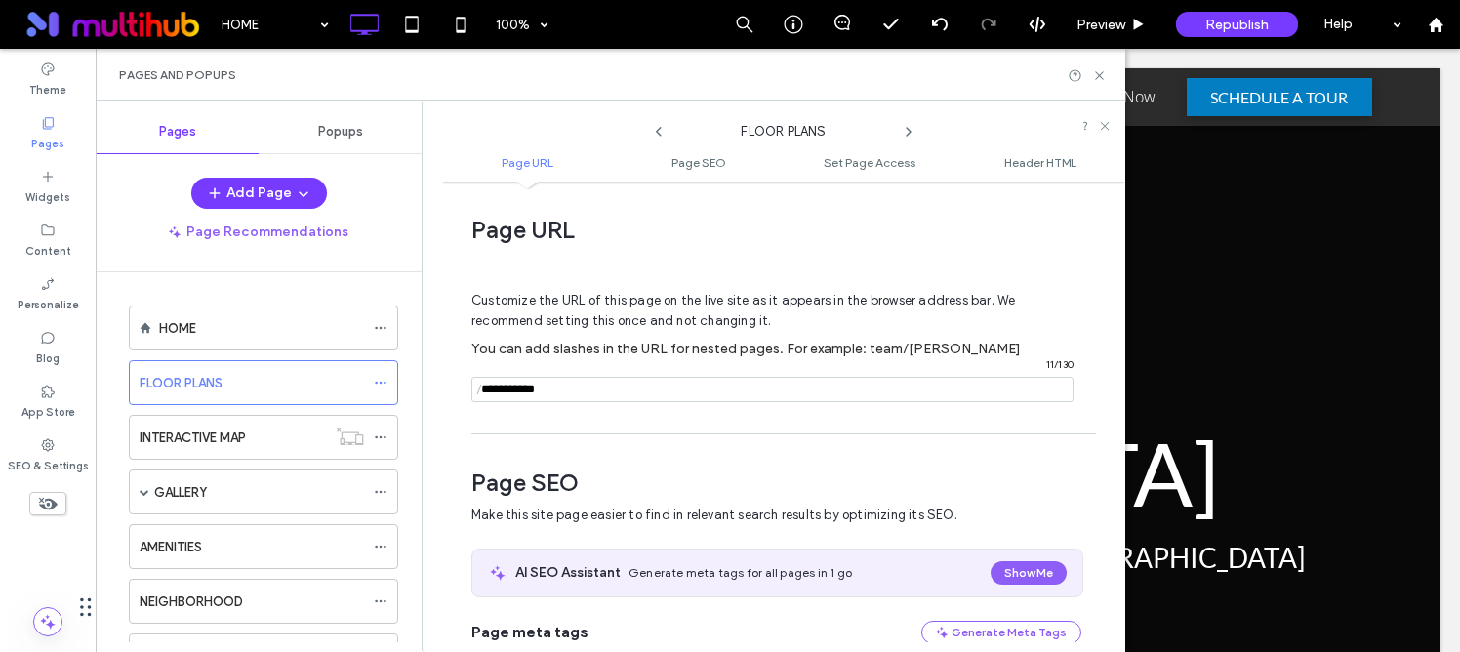
scroll to position [0, 0]
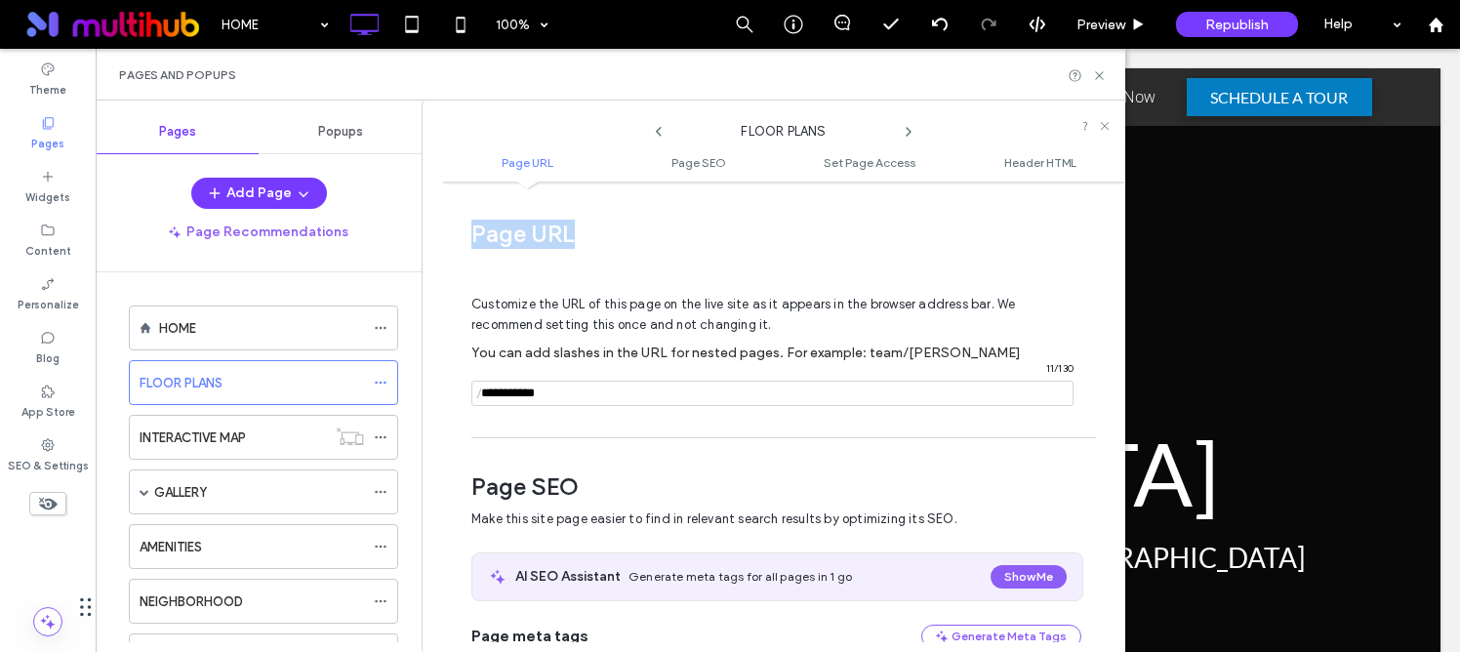
drag, startPoint x: 474, startPoint y: 237, endPoint x: 603, endPoint y: 239, distance: 128.8
click at [603, 239] on span "Page URL" at bounding box center [776, 234] width 610 height 29
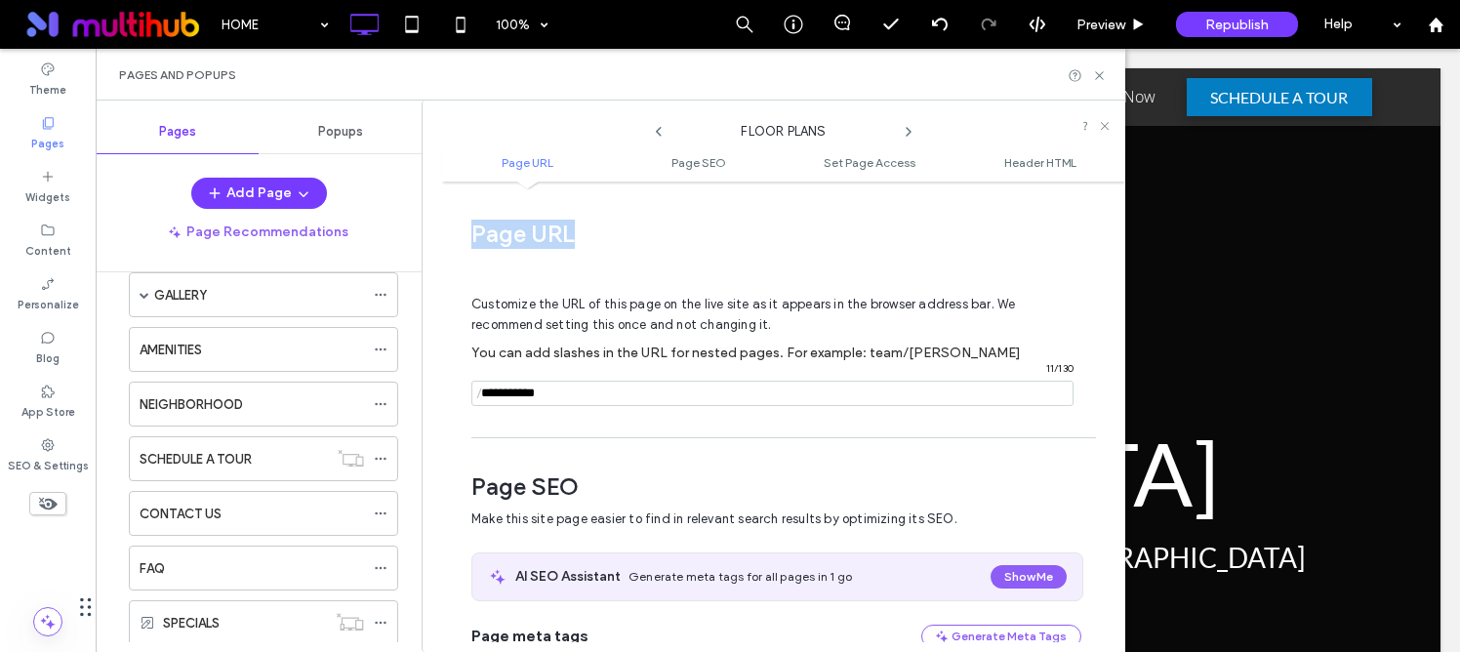
scroll to position [468, 0]
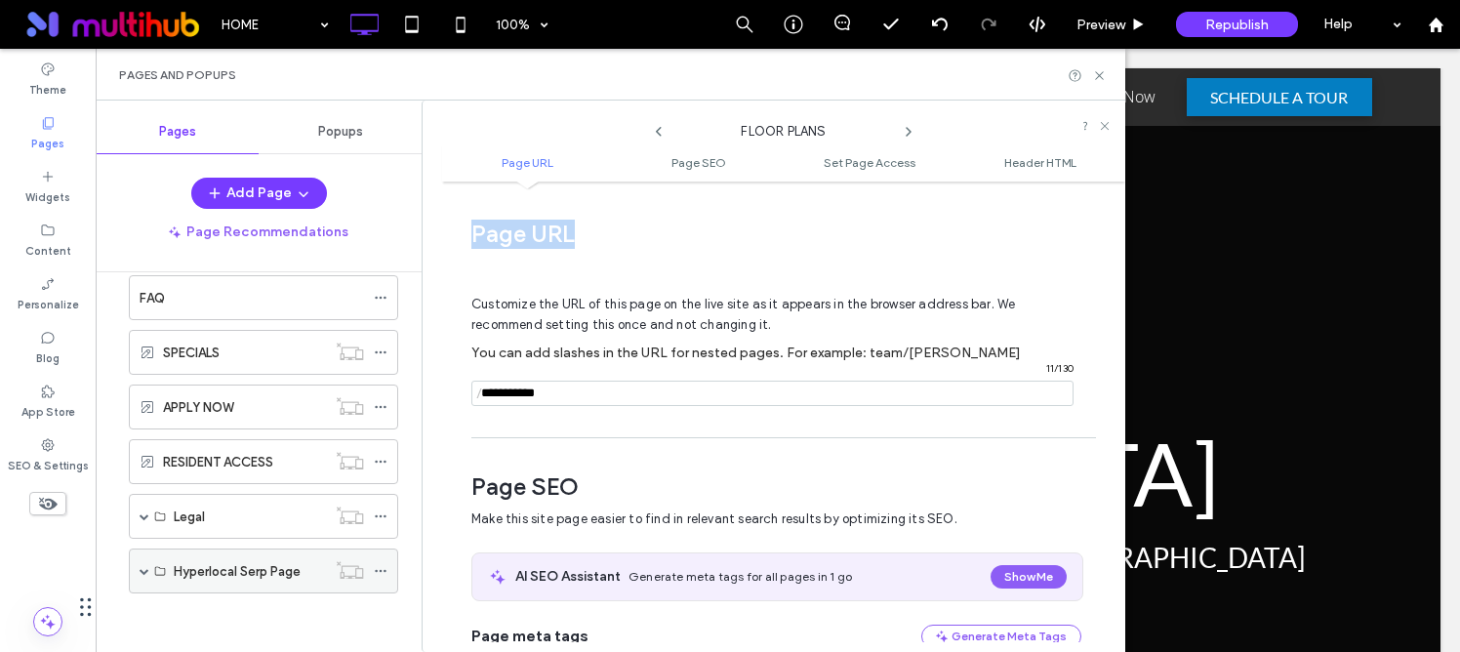
click at [142, 571] on span at bounding box center [145, 571] width 10 height 10
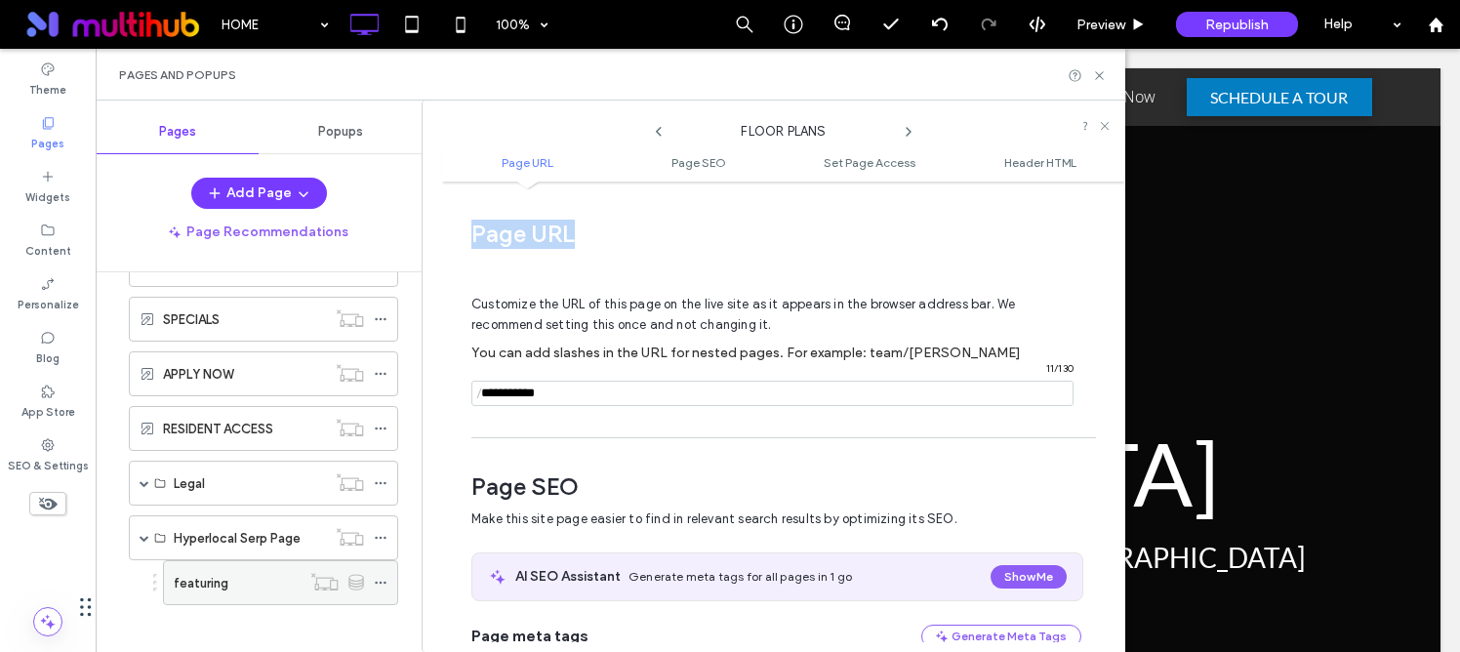
scroll to position [502, 0]
click at [381, 580] on icon at bounding box center [381, 582] width 14 height 14
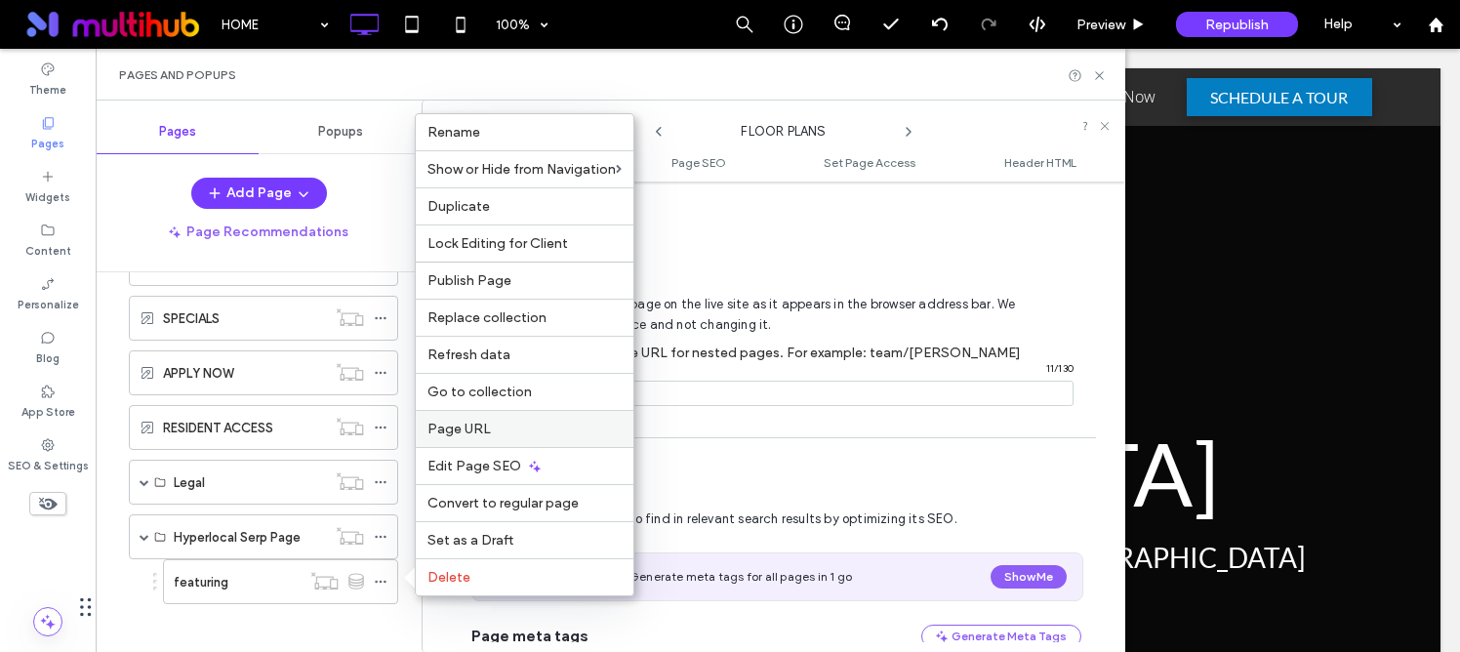
click at [452, 427] on span "Page URL" at bounding box center [458, 429] width 63 height 17
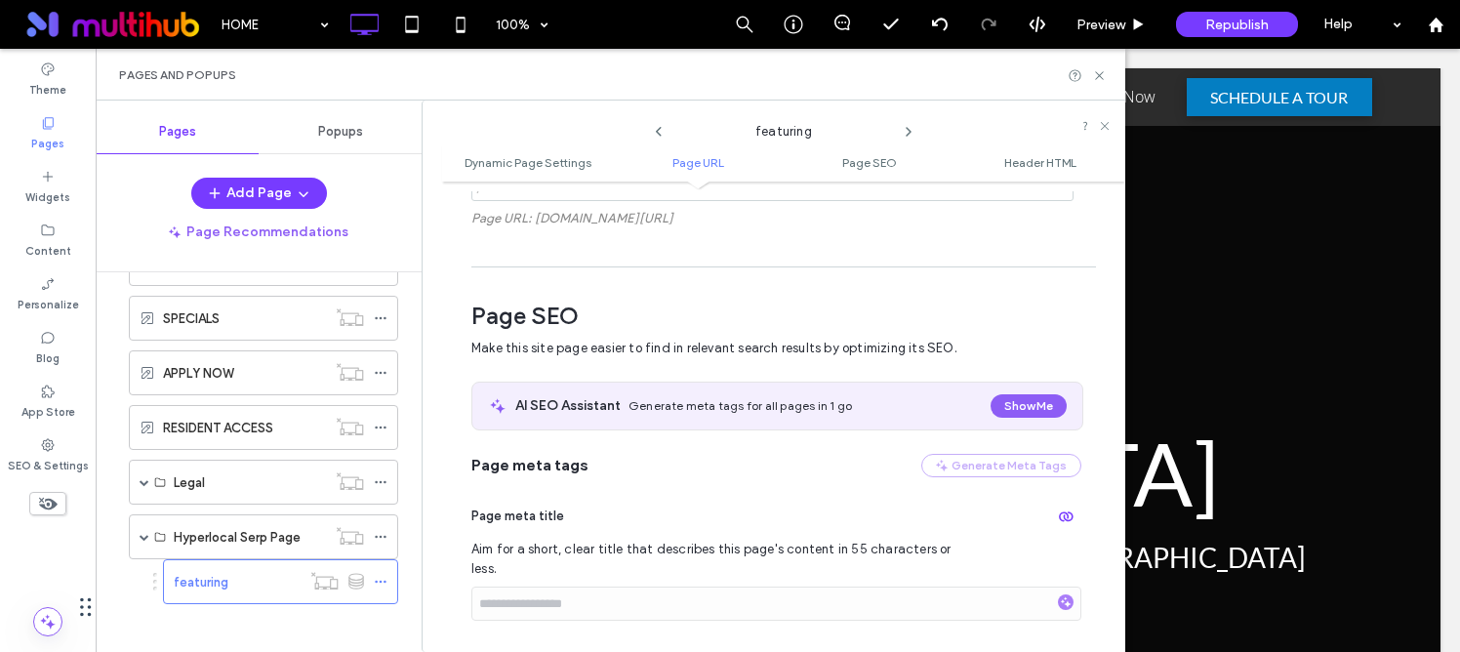
scroll to position [413, 0]
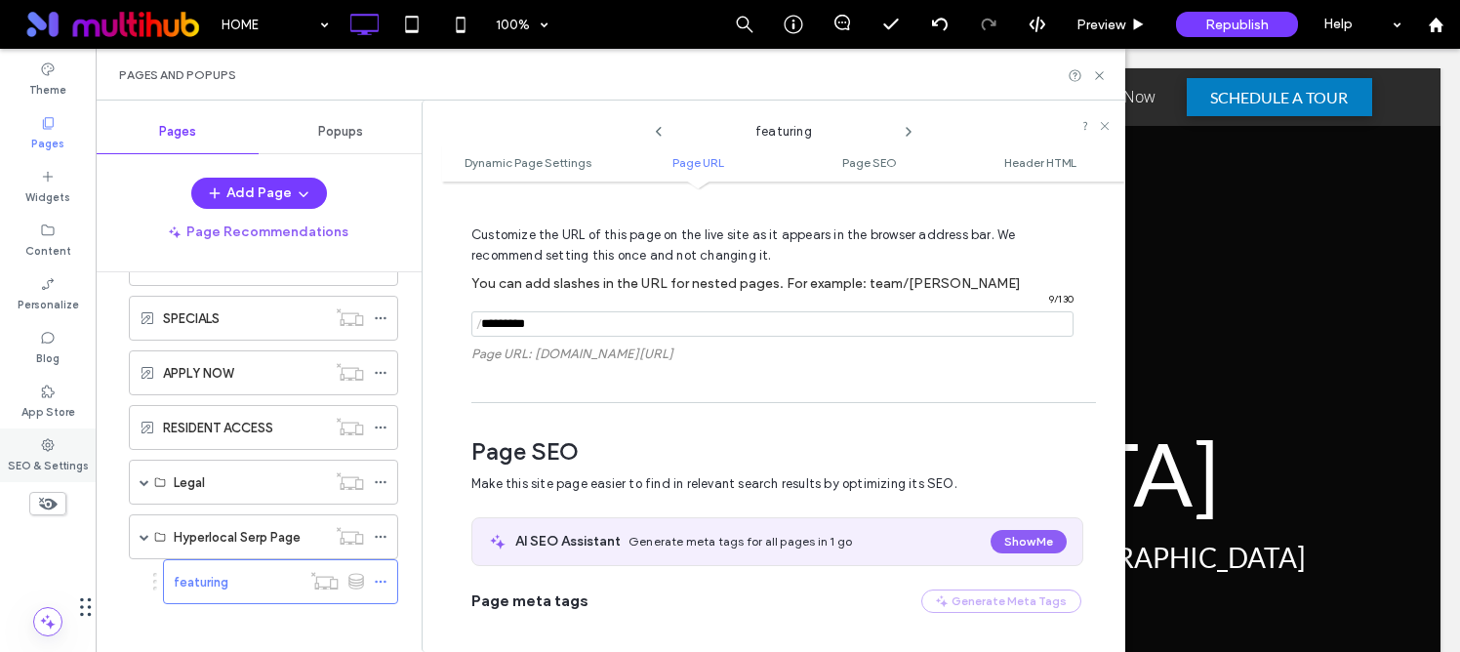
click at [58, 450] on div "SEO & Settings" at bounding box center [48, 455] width 96 height 54
